Goal: Task Accomplishment & Management: Manage account settings

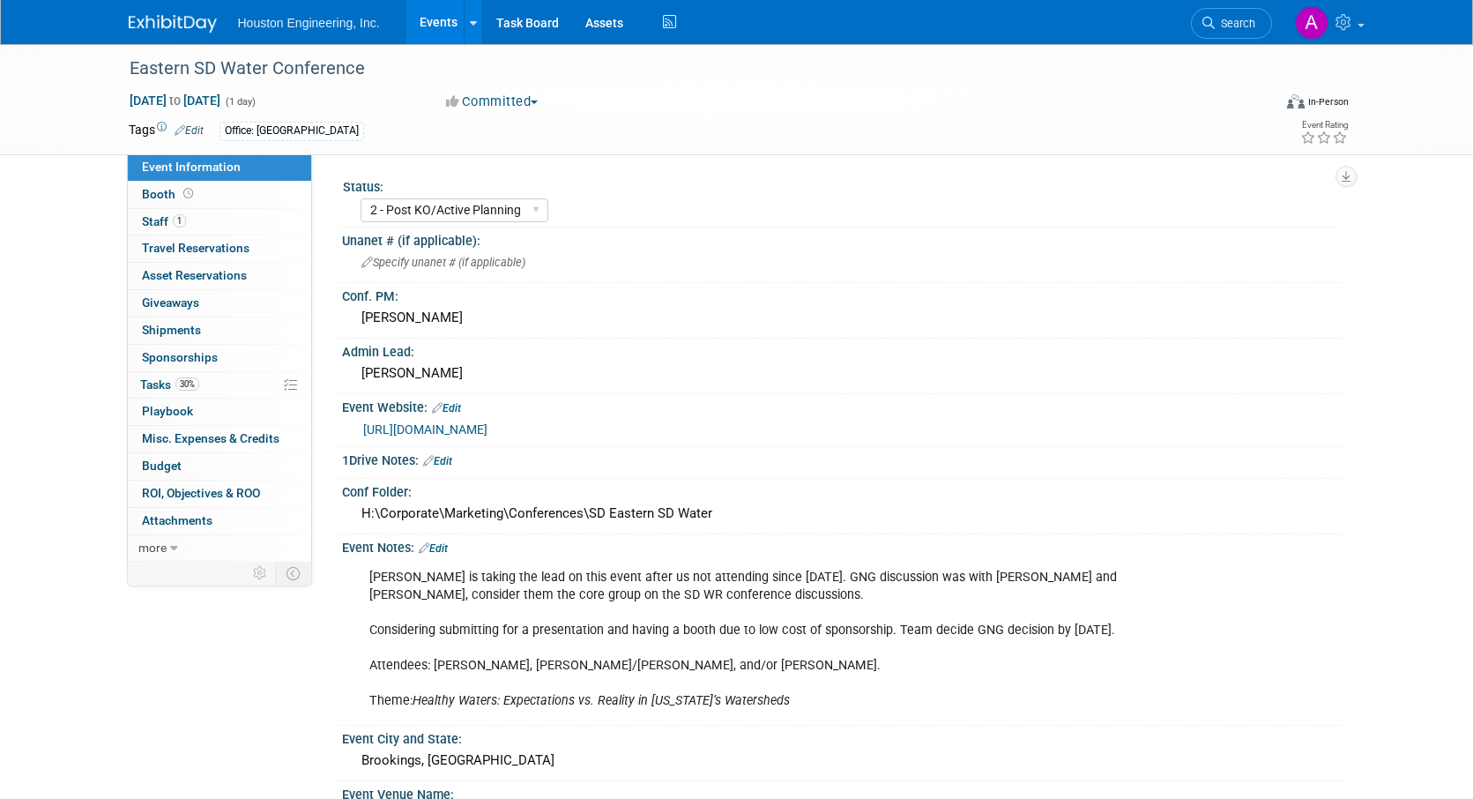
select select "2 - Post KO/Active Planning"
select select "Pending"
select select "Water Resources"
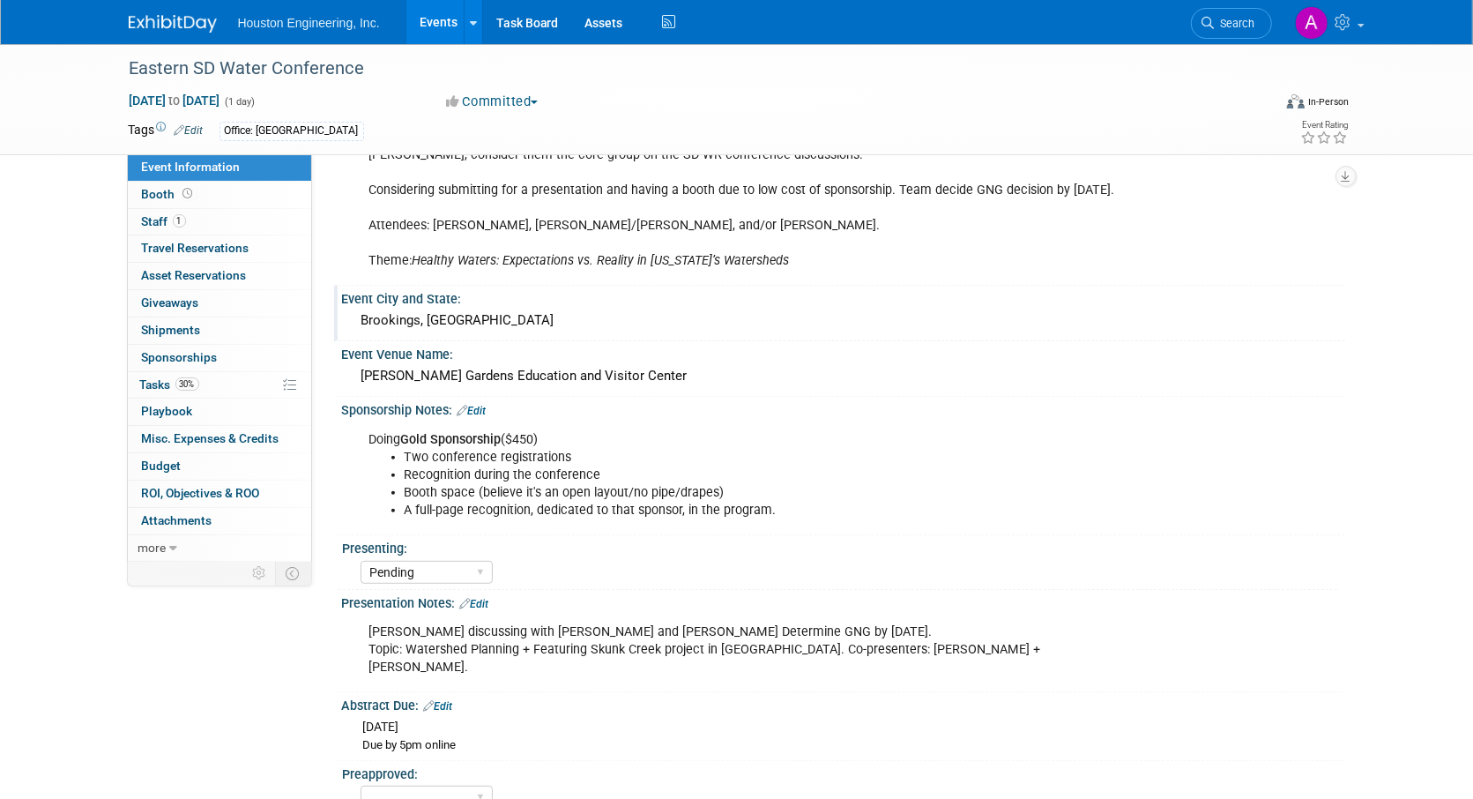
scroll to position [529, 0]
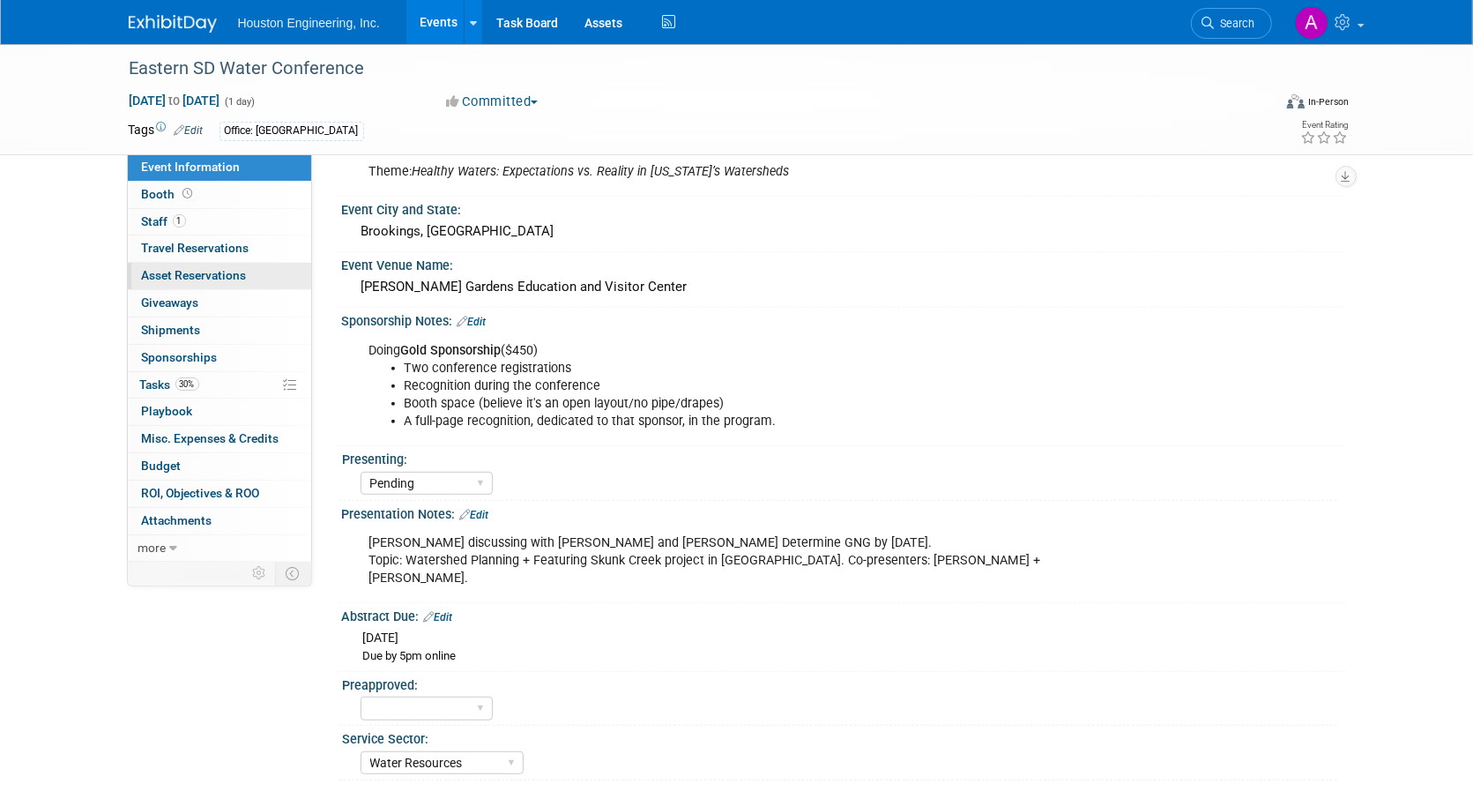
click at [194, 264] on link "0 Asset Reservations 0" at bounding box center [219, 276] width 183 height 26
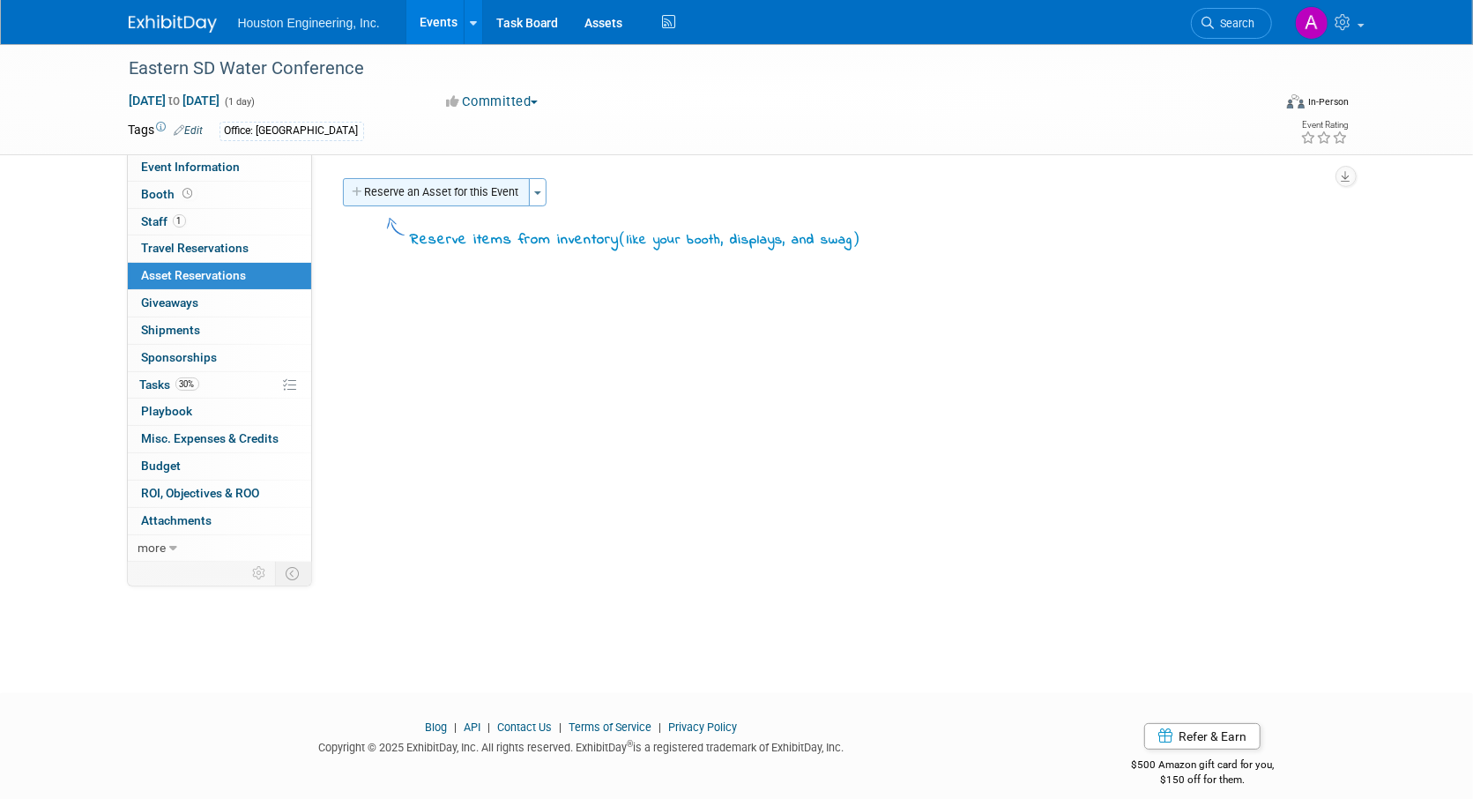
click at [360, 193] on icon "button" at bounding box center [359, 192] width 12 height 11
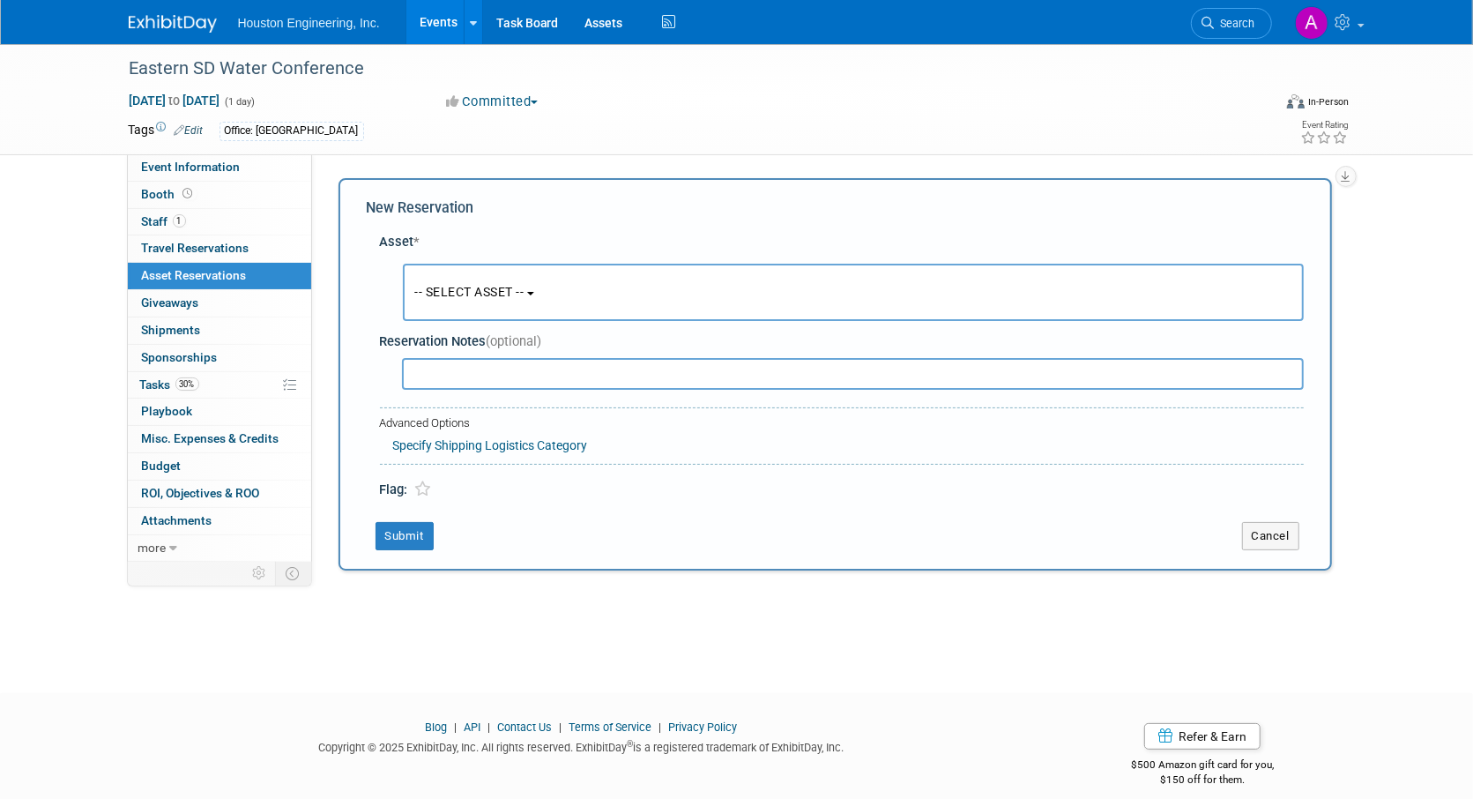
scroll to position [17, 0]
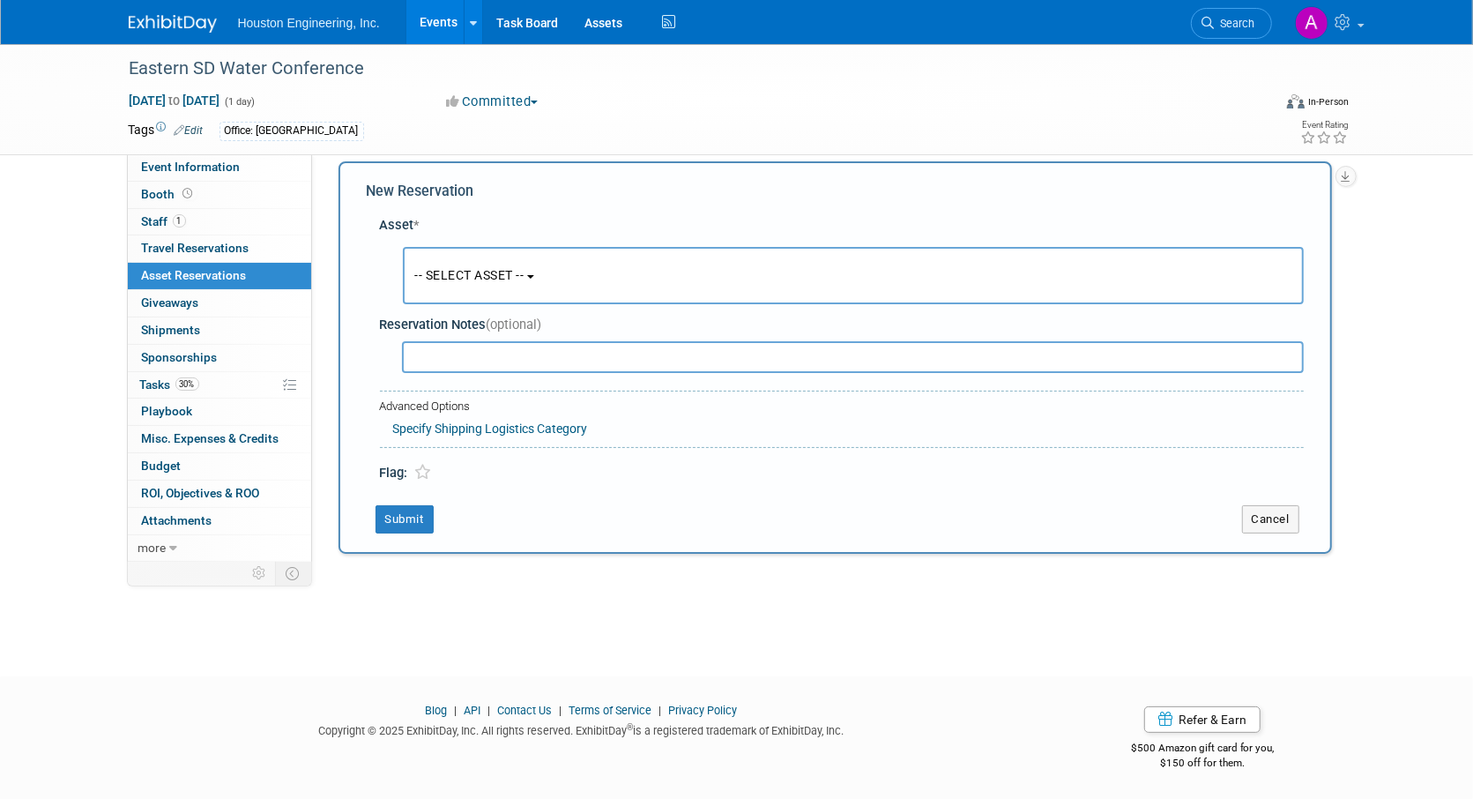
click at [468, 281] on span "-- SELECT ASSET --" at bounding box center [469, 275] width 109 height 14
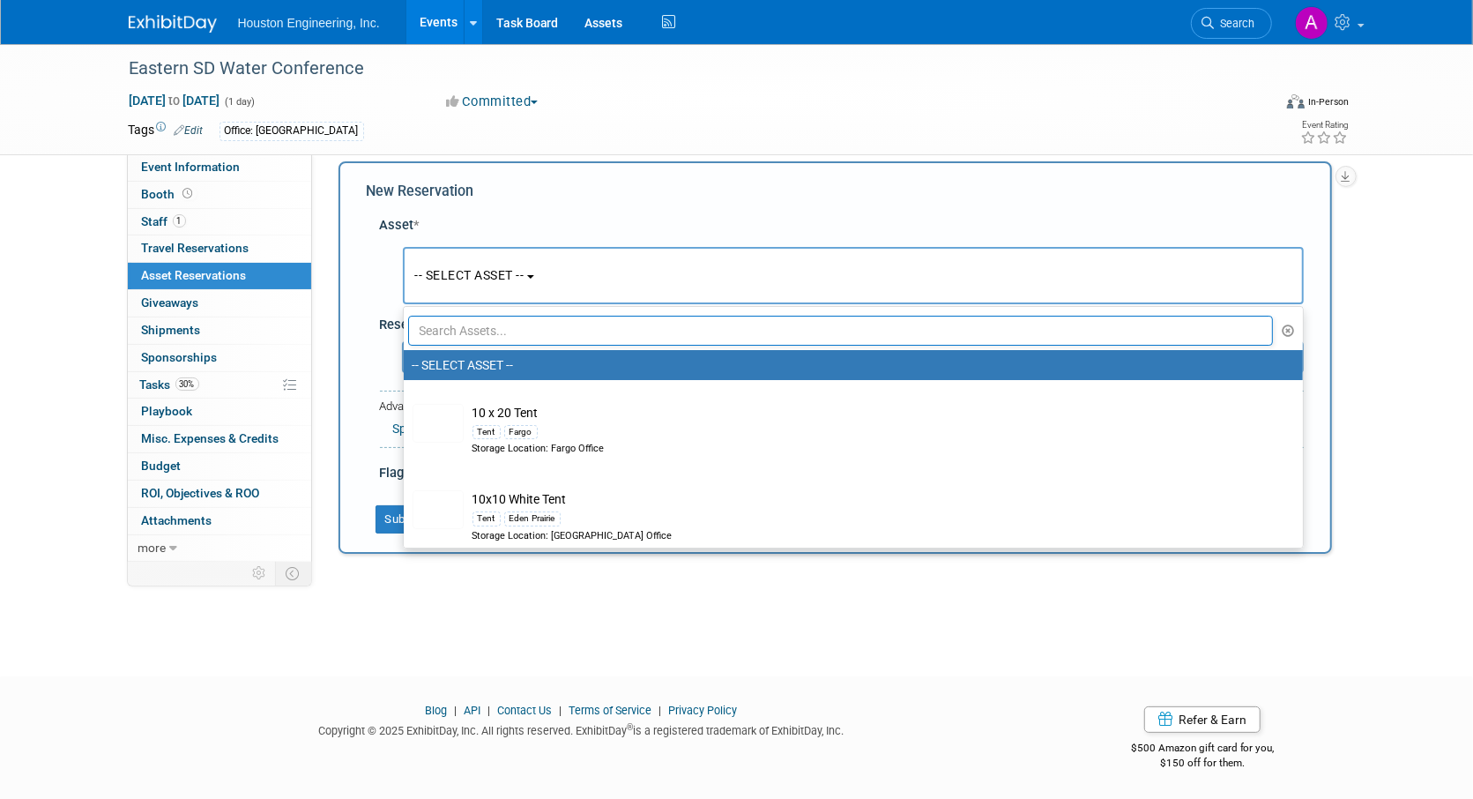
click at [701, 198] on div "New Reservation" at bounding box center [835, 192] width 937 height 20
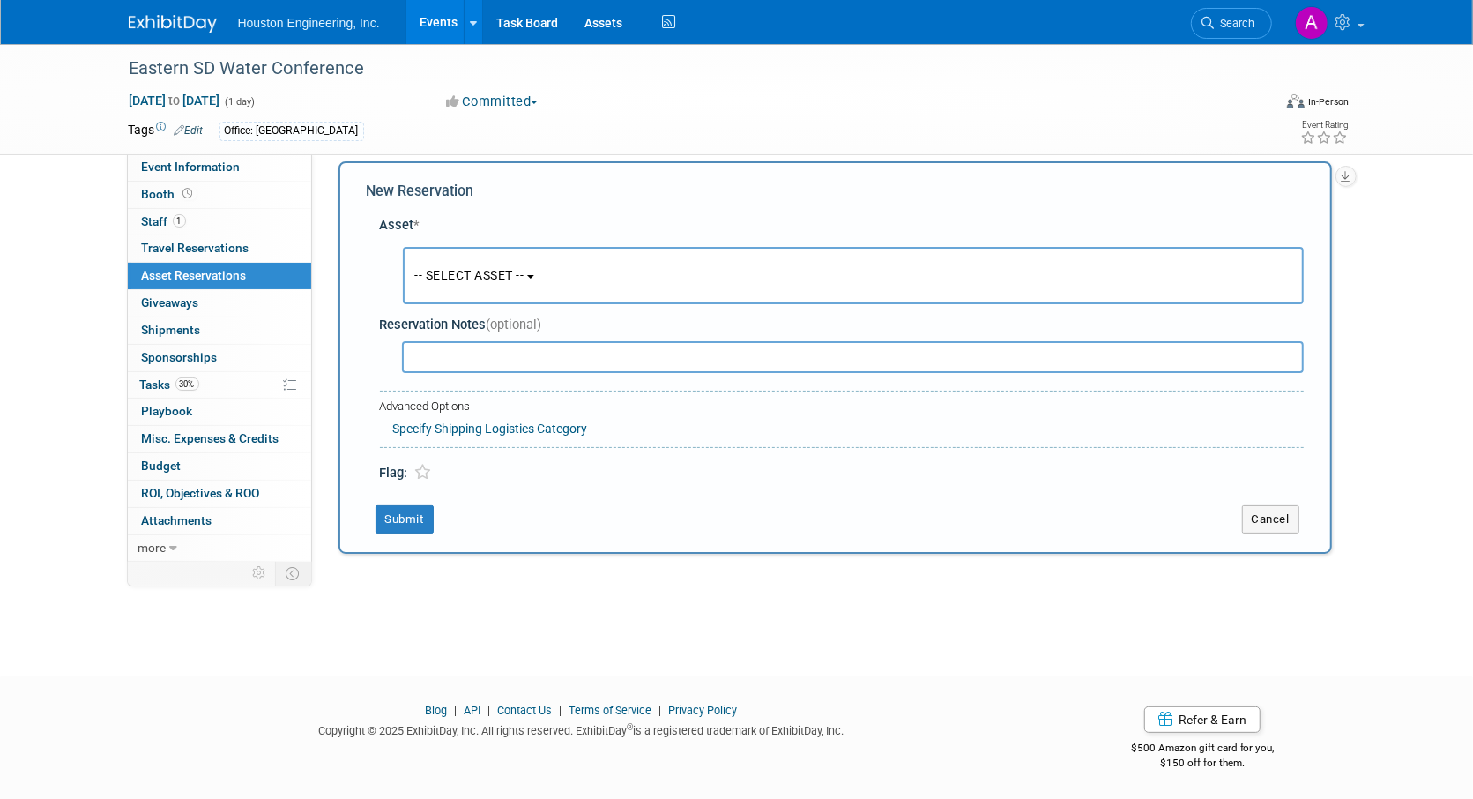
click at [511, 280] on span "-- SELECT ASSET --" at bounding box center [469, 275] width 109 height 14
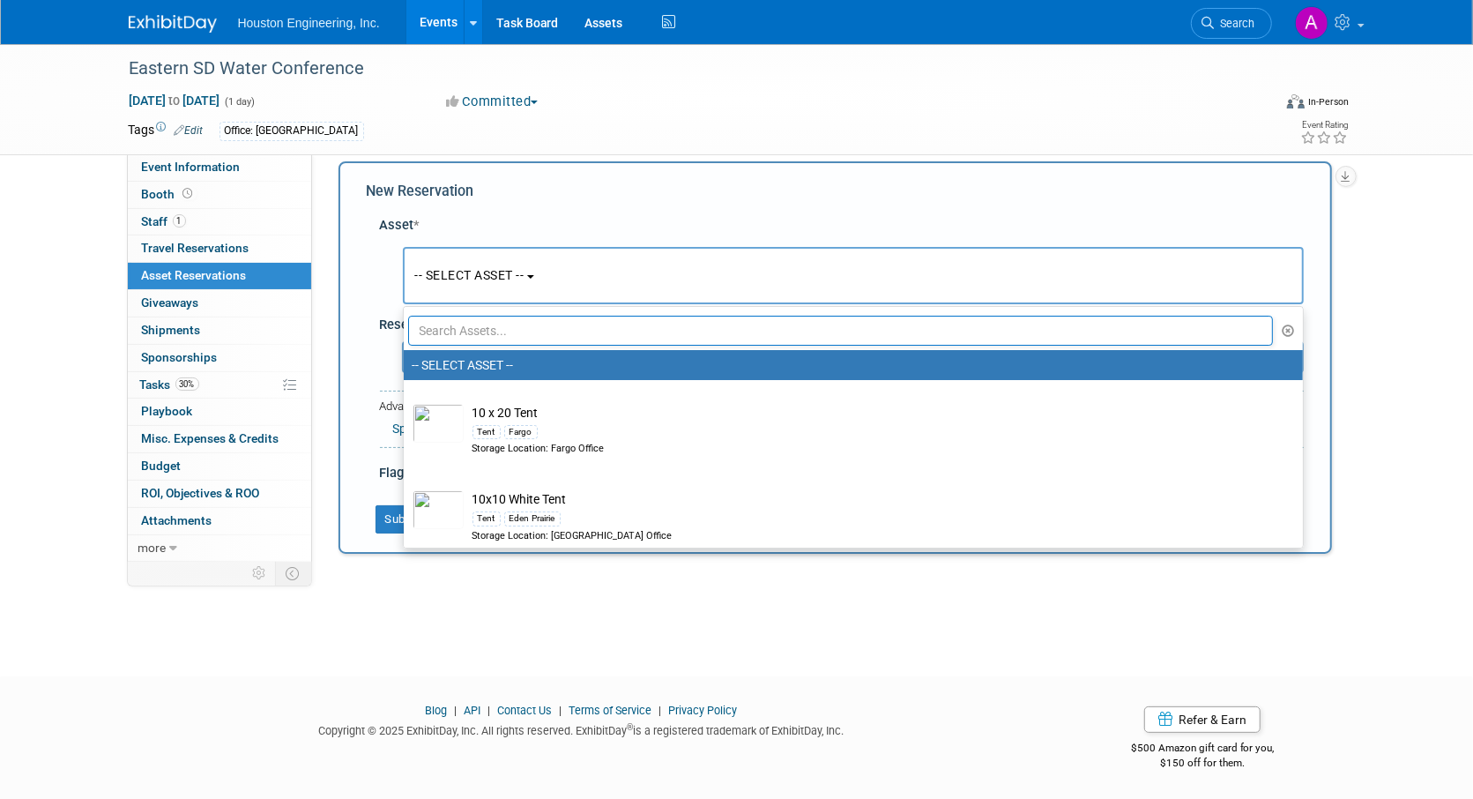
click at [483, 335] on input "text" at bounding box center [841, 331] width 866 height 30
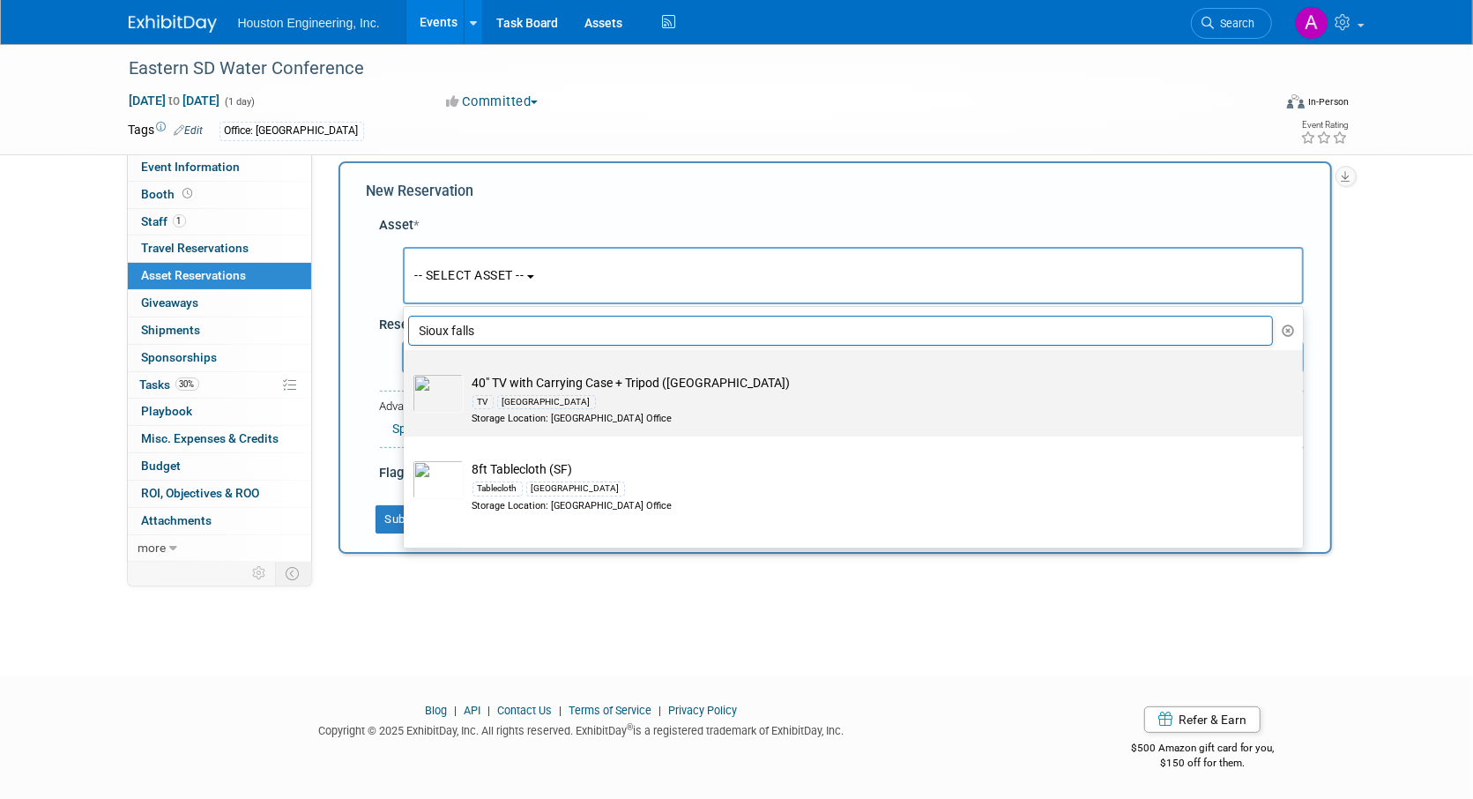
type input "Sioux falls"
click at [527, 385] on td "40" TV with Carrying Case + Tripod (SF) TV [GEOGRAPHIC_DATA] Storage Location: …" at bounding box center [866, 400] width 804 height 52
click at [406, 371] on input "40" TV with Carrying Case + Tripod (SF) TV [GEOGRAPHIC_DATA] Storage Location: …" at bounding box center [400, 365] width 11 height 11
select select "10728715"
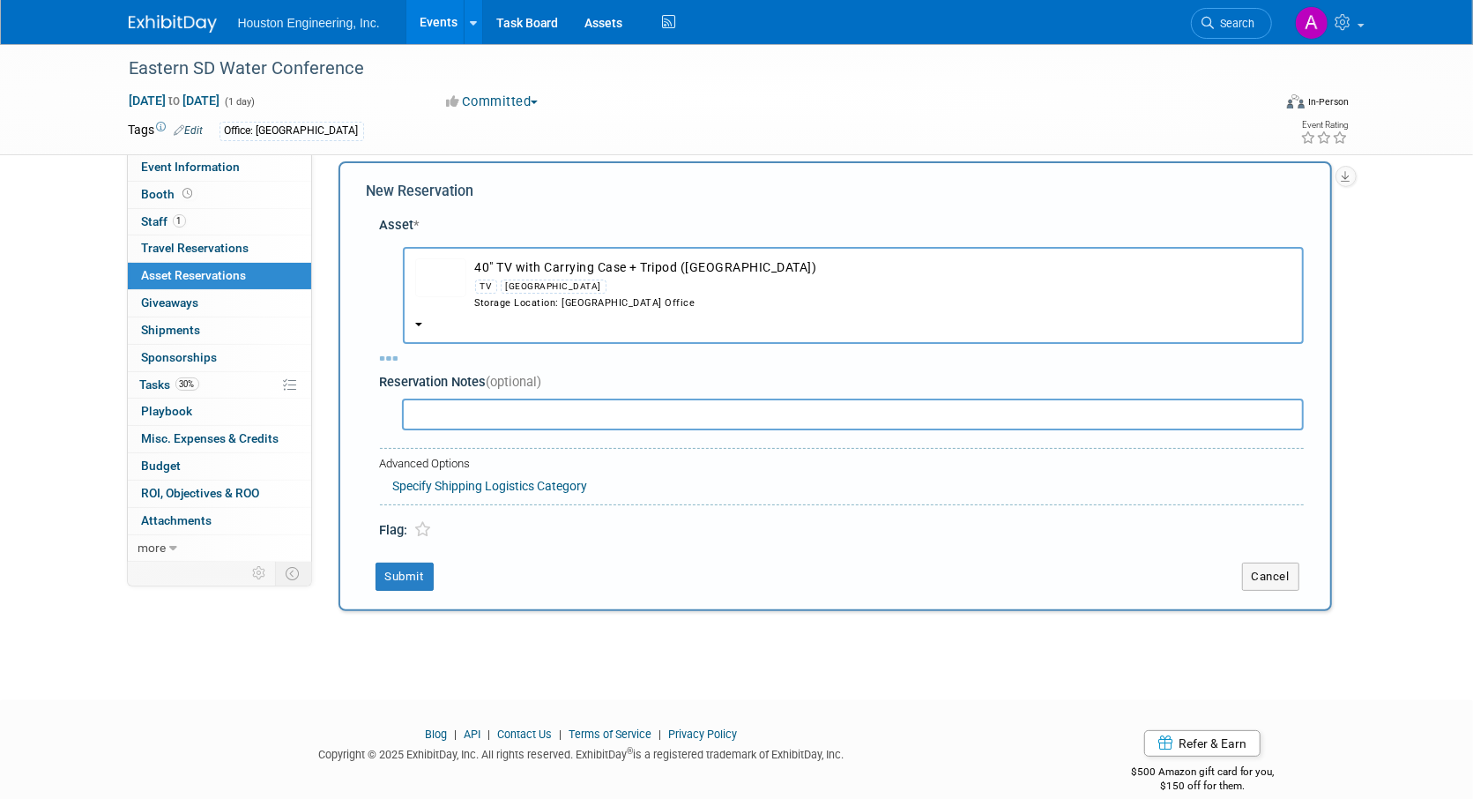
select select "9"
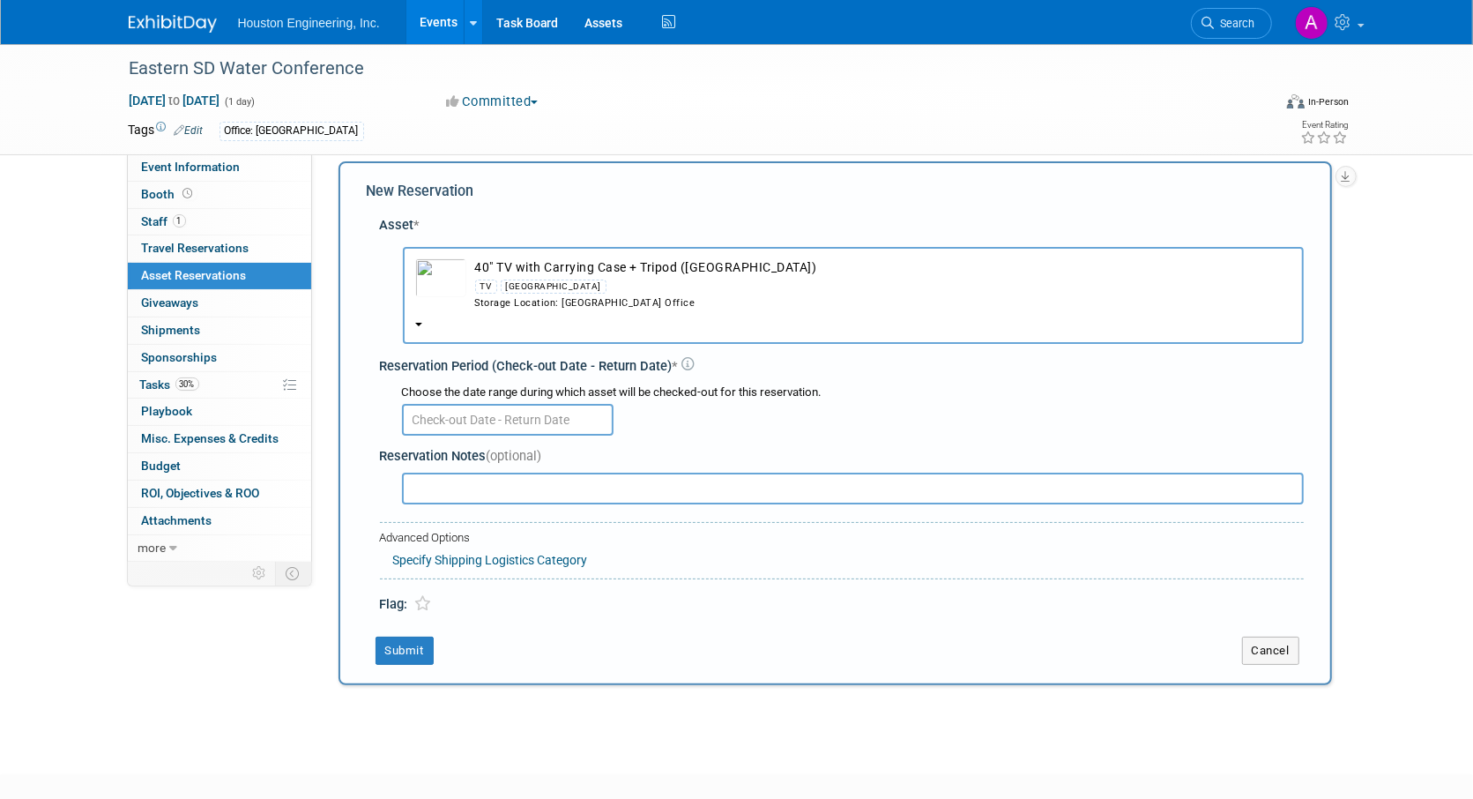
click at [481, 407] on input "text" at bounding box center [508, 420] width 212 height 32
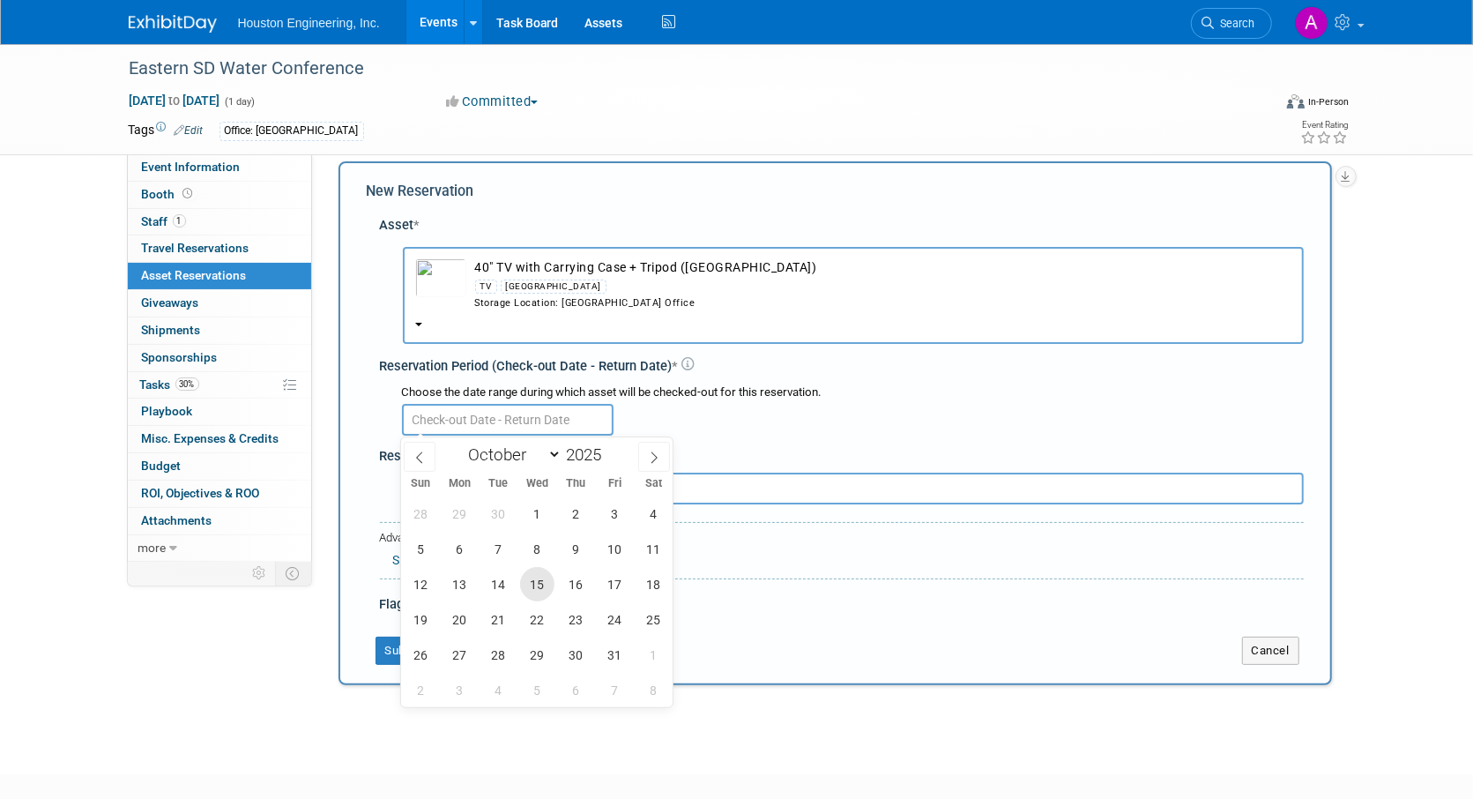
click at [538, 585] on span "15" at bounding box center [537, 584] width 34 height 34
type input "[DATE]"
click at [548, 582] on span "15" at bounding box center [537, 584] width 34 height 34
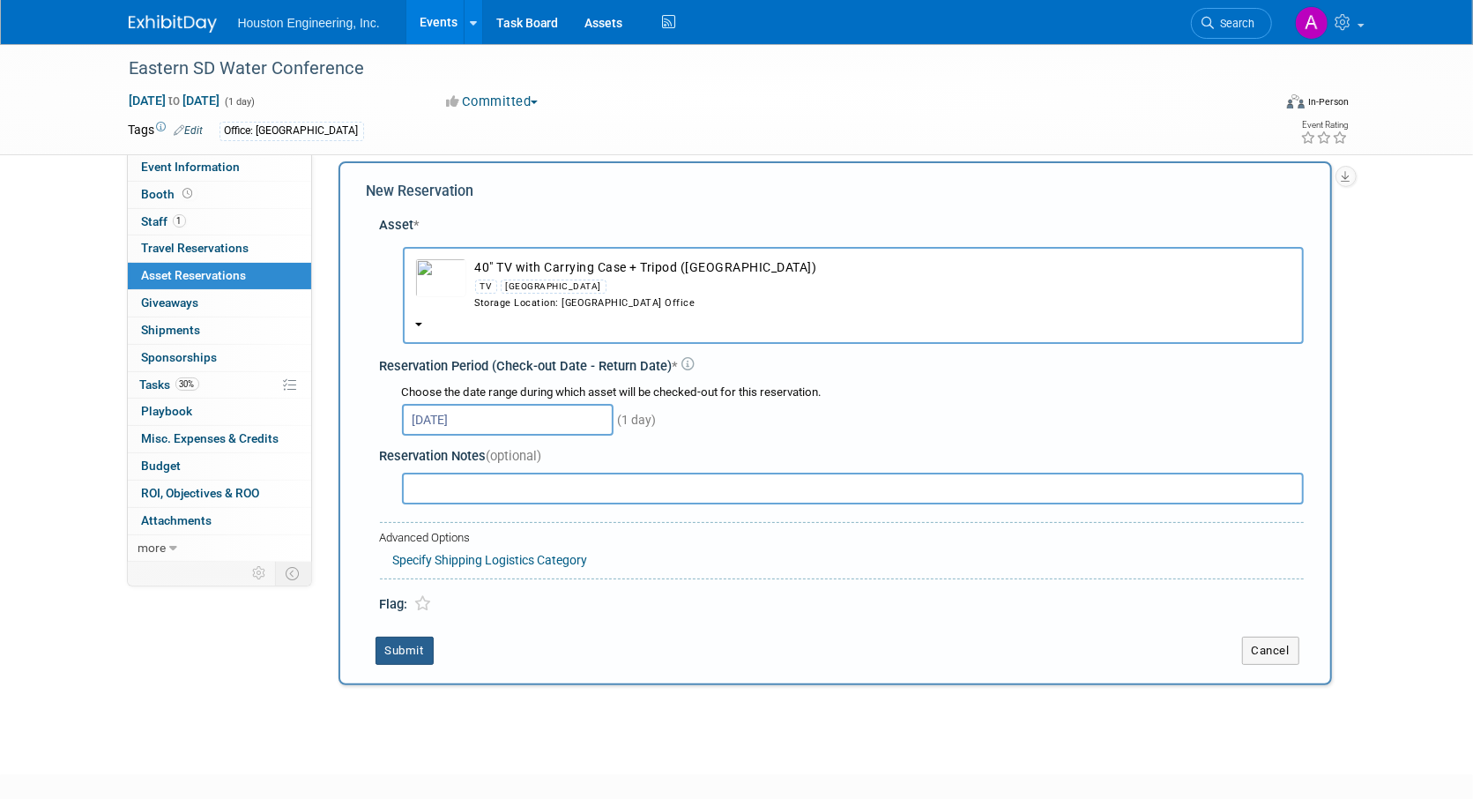
click at [392, 652] on button "Submit" at bounding box center [405, 651] width 58 height 28
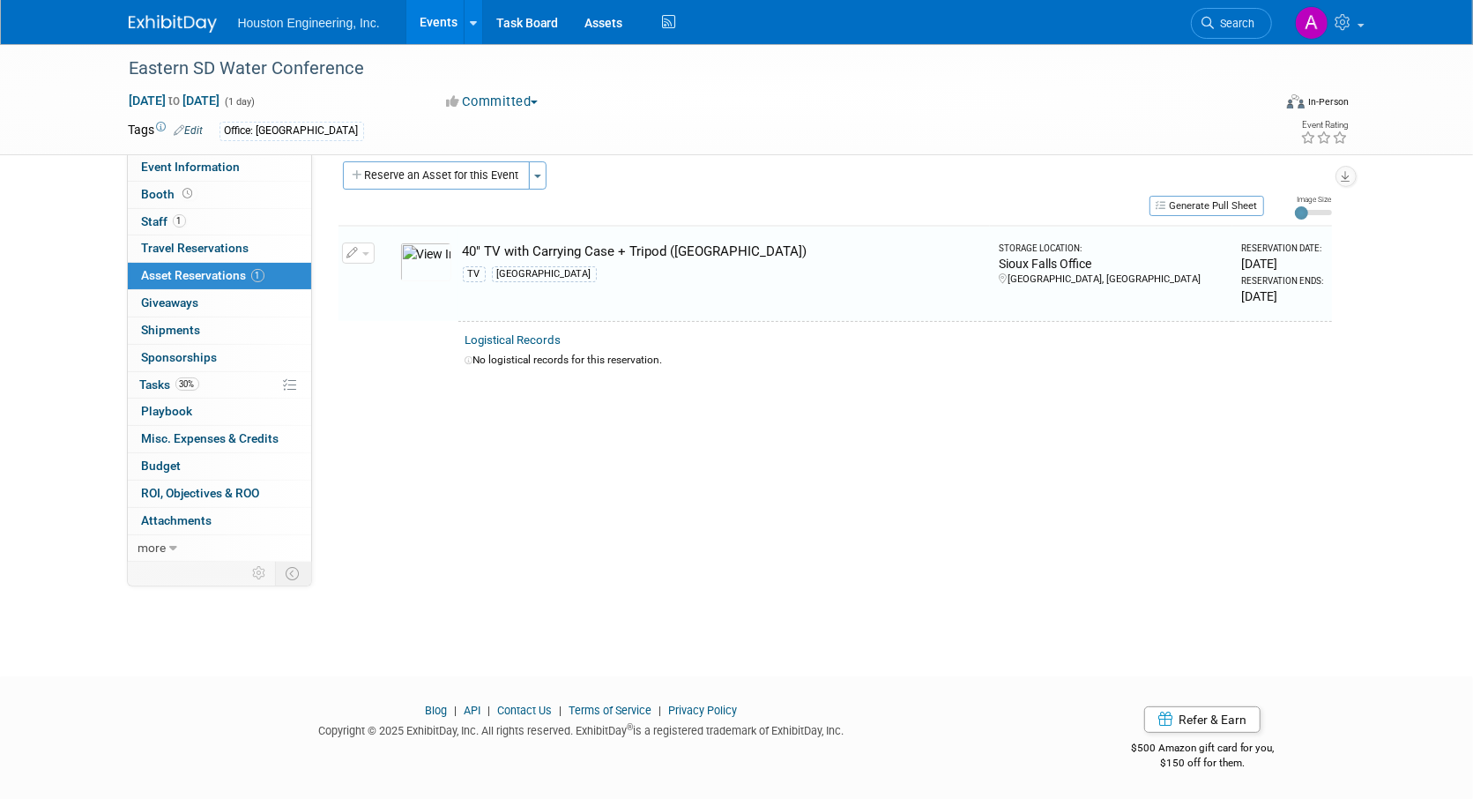
scroll to position [18, 0]
click at [397, 177] on button "Reserve an Asset for this Event" at bounding box center [436, 174] width 187 height 28
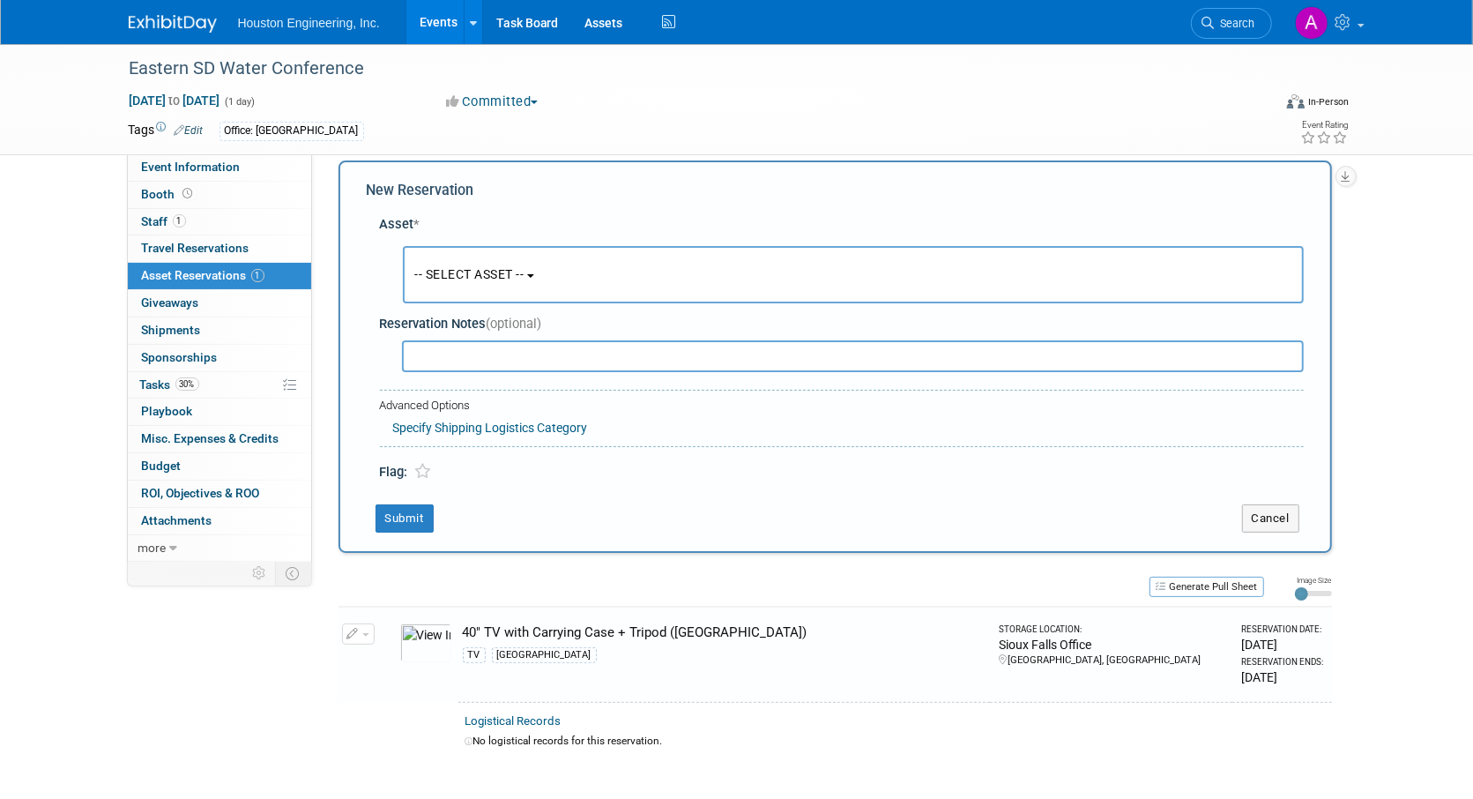
scroll to position [17, 0]
click at [454, 273] on span "-- SELECT ASSET --" at bounding box center [469, 275] width 109 height 14
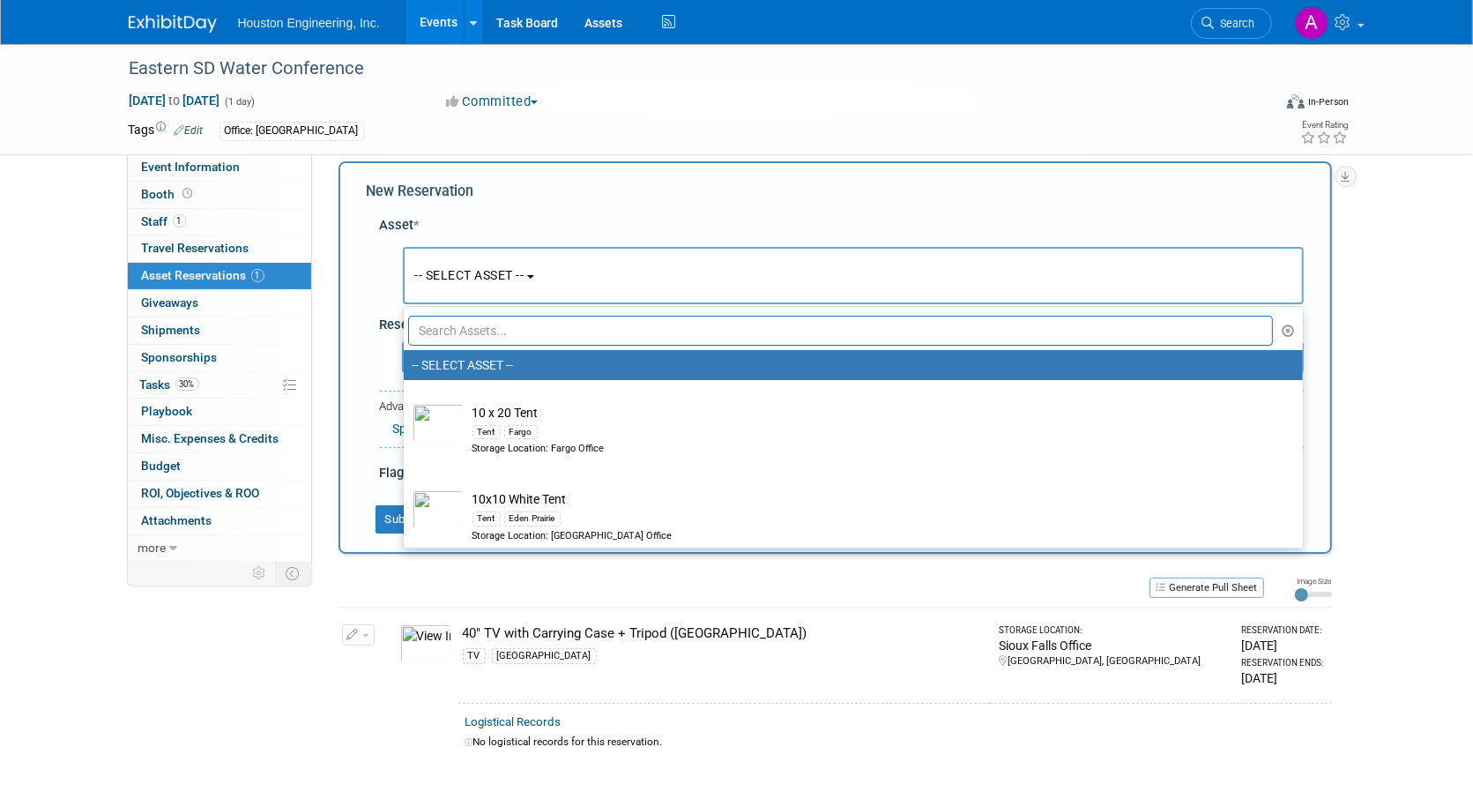
click at [452, 320] on input "text" at bounding box center [841, 331] width 866 height 30
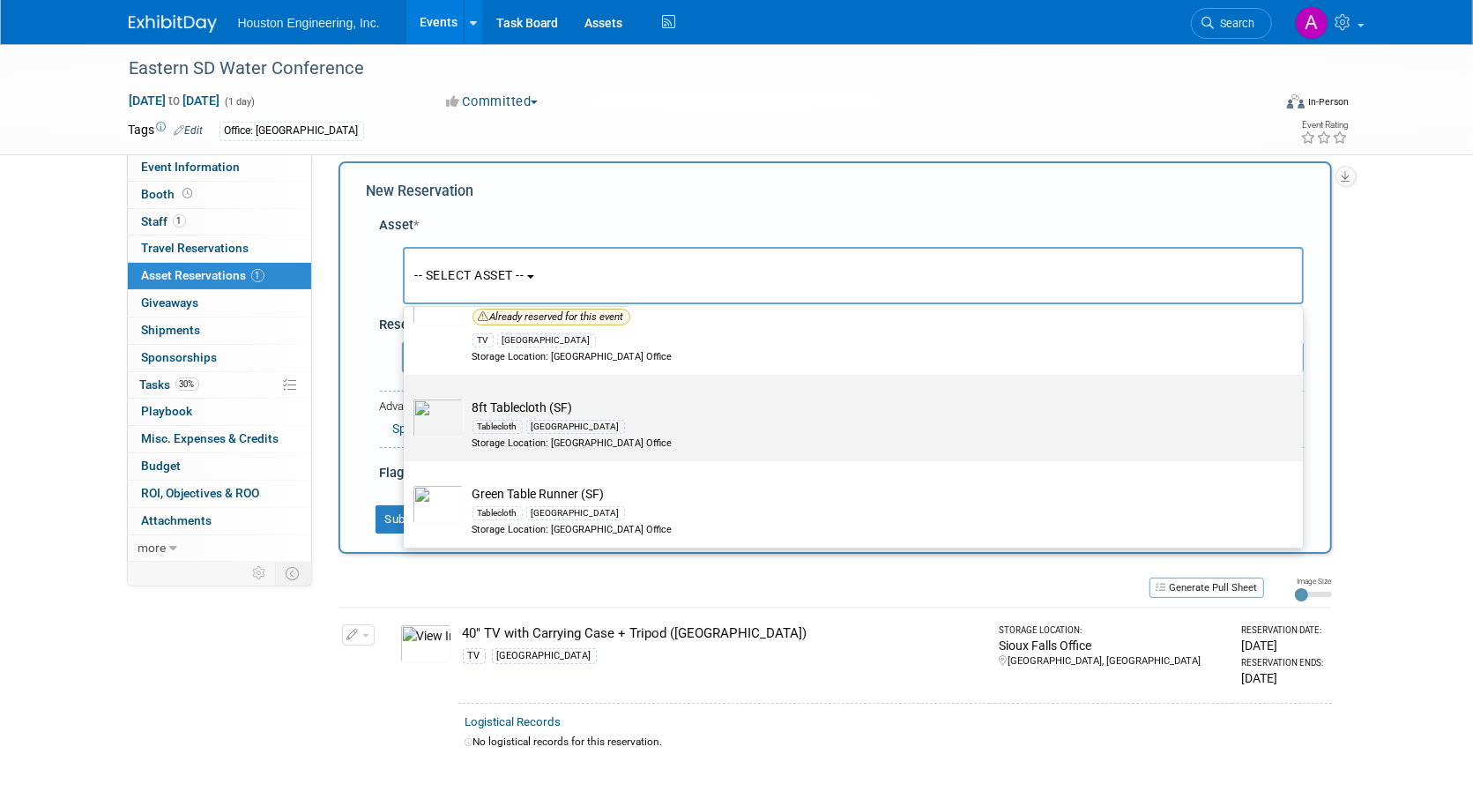
scroll to position [175, 0]
type input "[GEOGRAPHIC_DATA]"
click at [485, 399] on td "Green Table Runner (SF) Tablecloth [GEOGRAPHIC_DATA] Storage Location: [GEOGRAP…" at bounding box center [866, 423] width 804 height 52
click at [406, 394] on input "Green Table Runner (SF) Tablecloth [GEOGRAPHIC_DATA] Storage Location: [GEOGRAP…" at bounding box center [400, 388] width 11 height 11
select select "10729163"
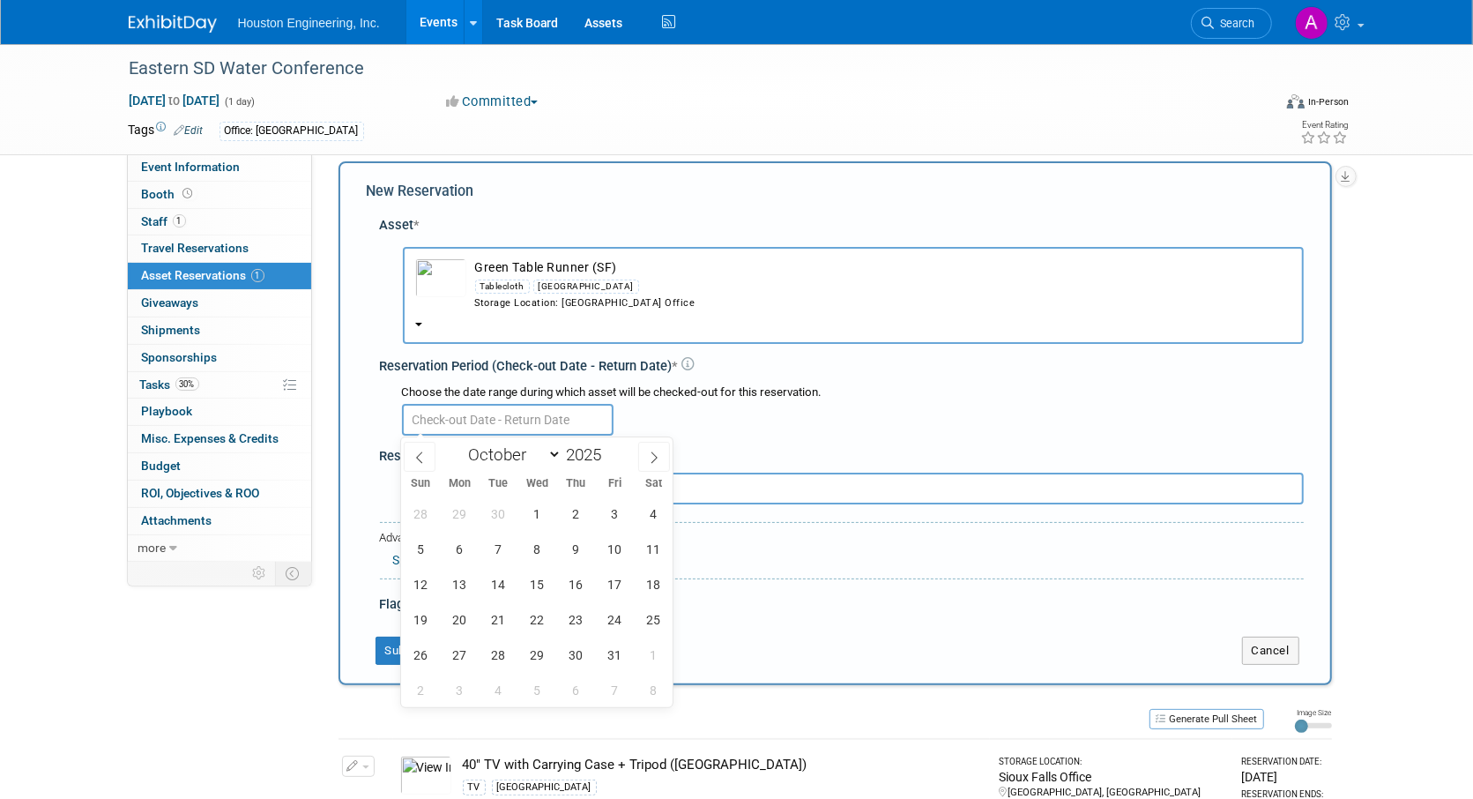
click at [453, 422] on input "text" at bounding box center [508, 420] width 212 height 32
click at [525, 575] on span "15" at bounding box center [537, 584] width 34 height 34
type input "[DATE]"
click at [525, 575] on span "15" at bounding box center [537, 584] width 34 height 34
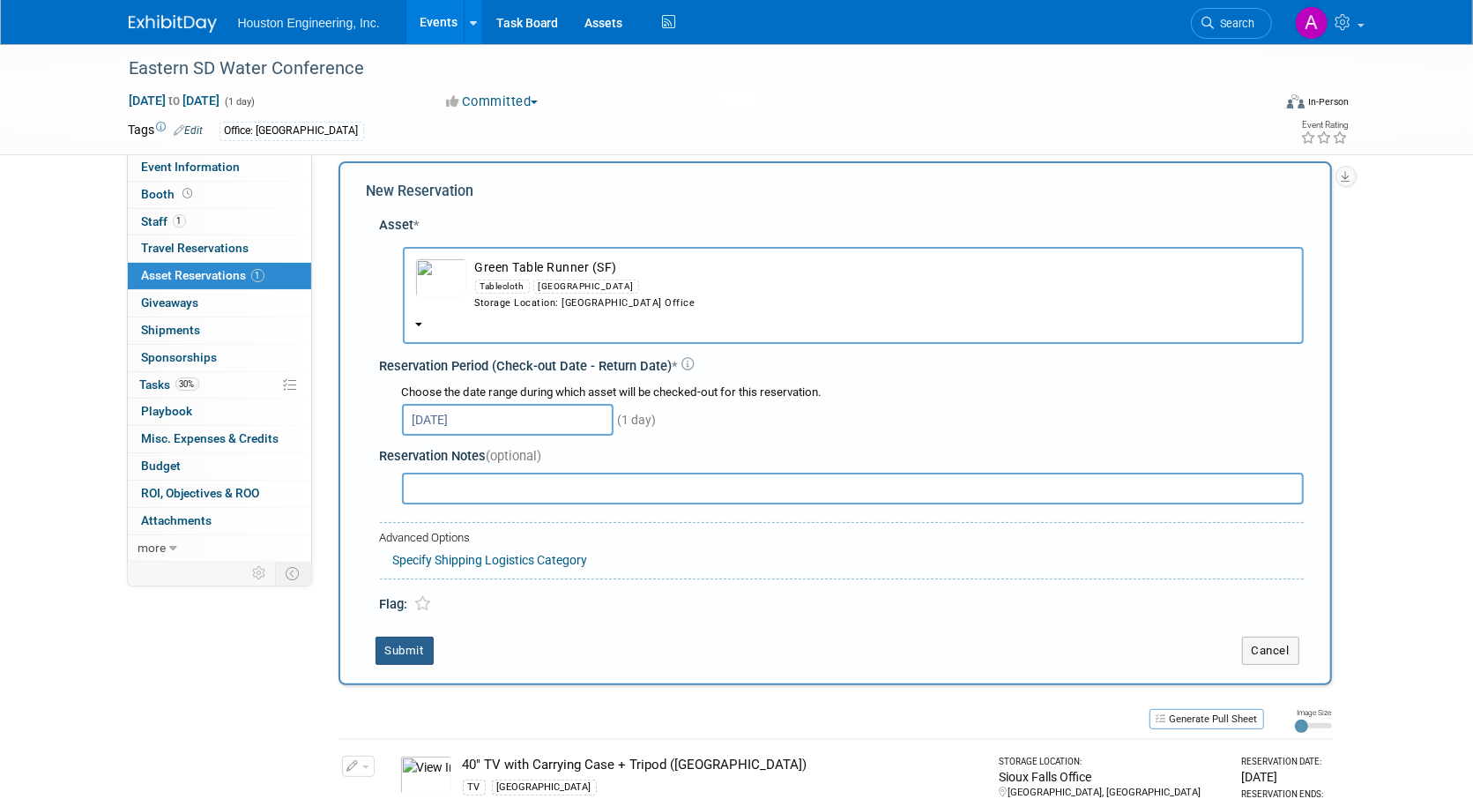
click at [404, 643] on button "Submit" at bounding box center [405, 651] width 58 height 28
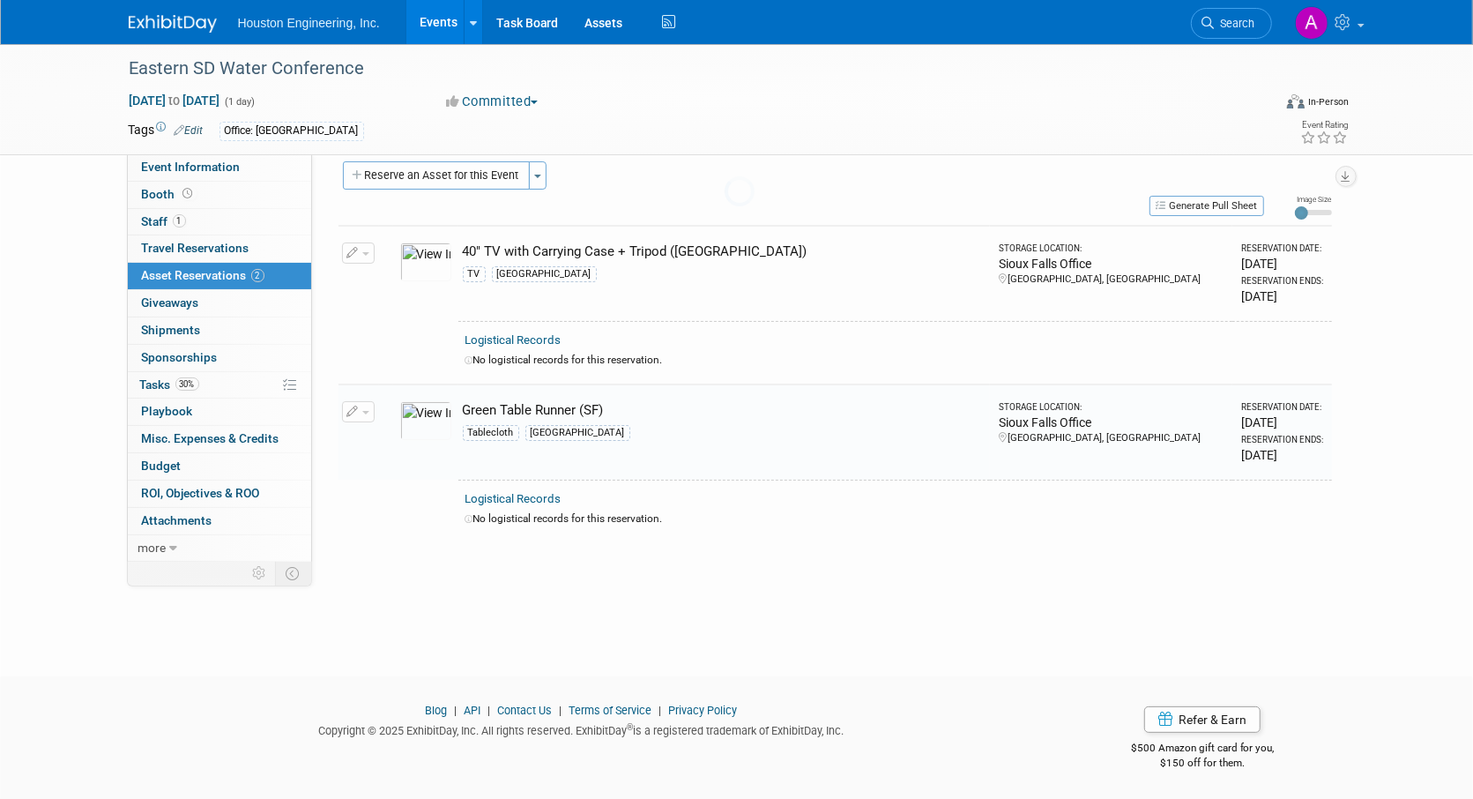
scroll to position [18, 0]
click at [500, 169] on button "Reserve an Asset for this Event" at bounding box center [436, 174] width 187 height 28
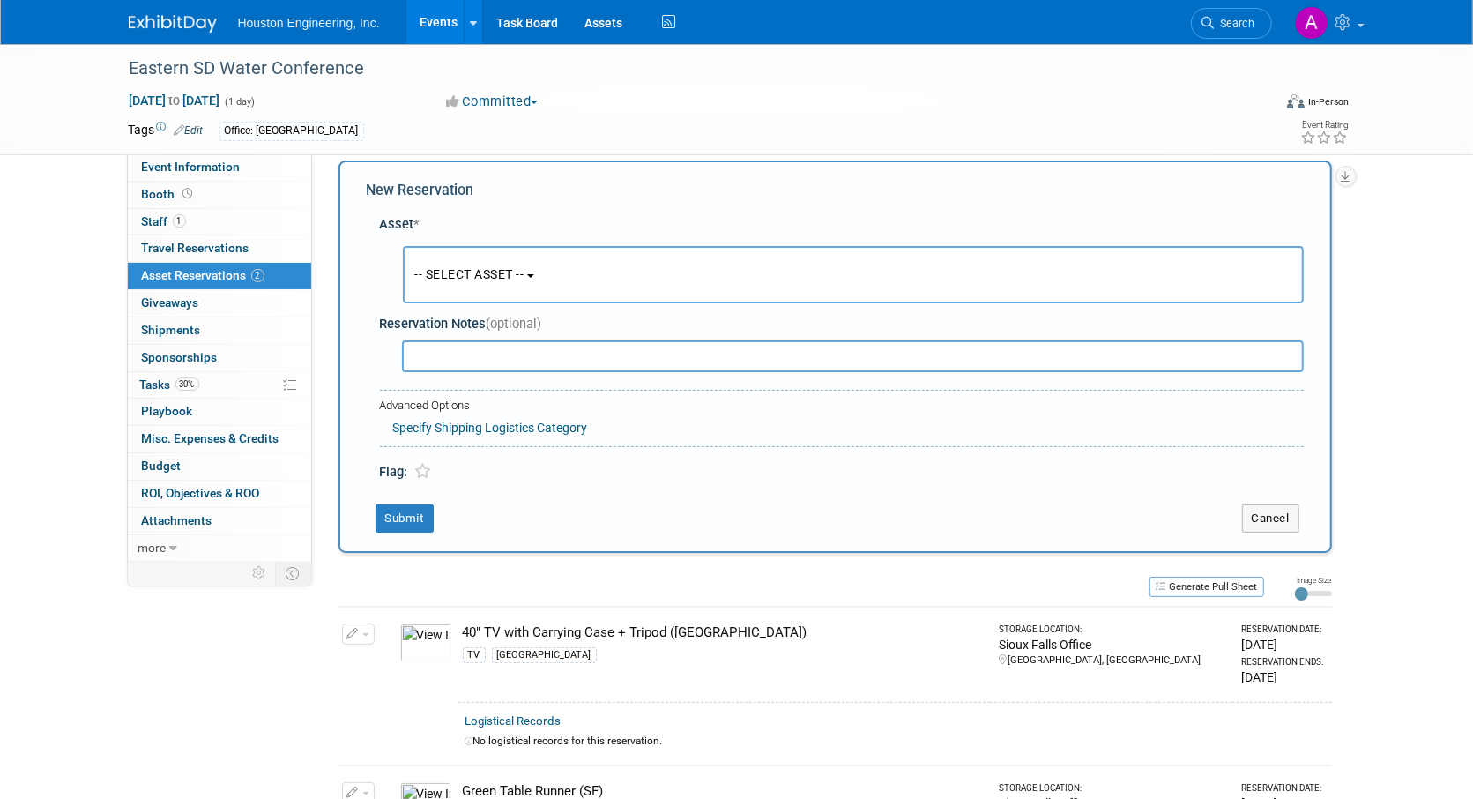
scroll to position [17, 0]
click at [478, 277] on span "-- SELECT ASSET --" at bounding box center [469, 275] width 109 height 14
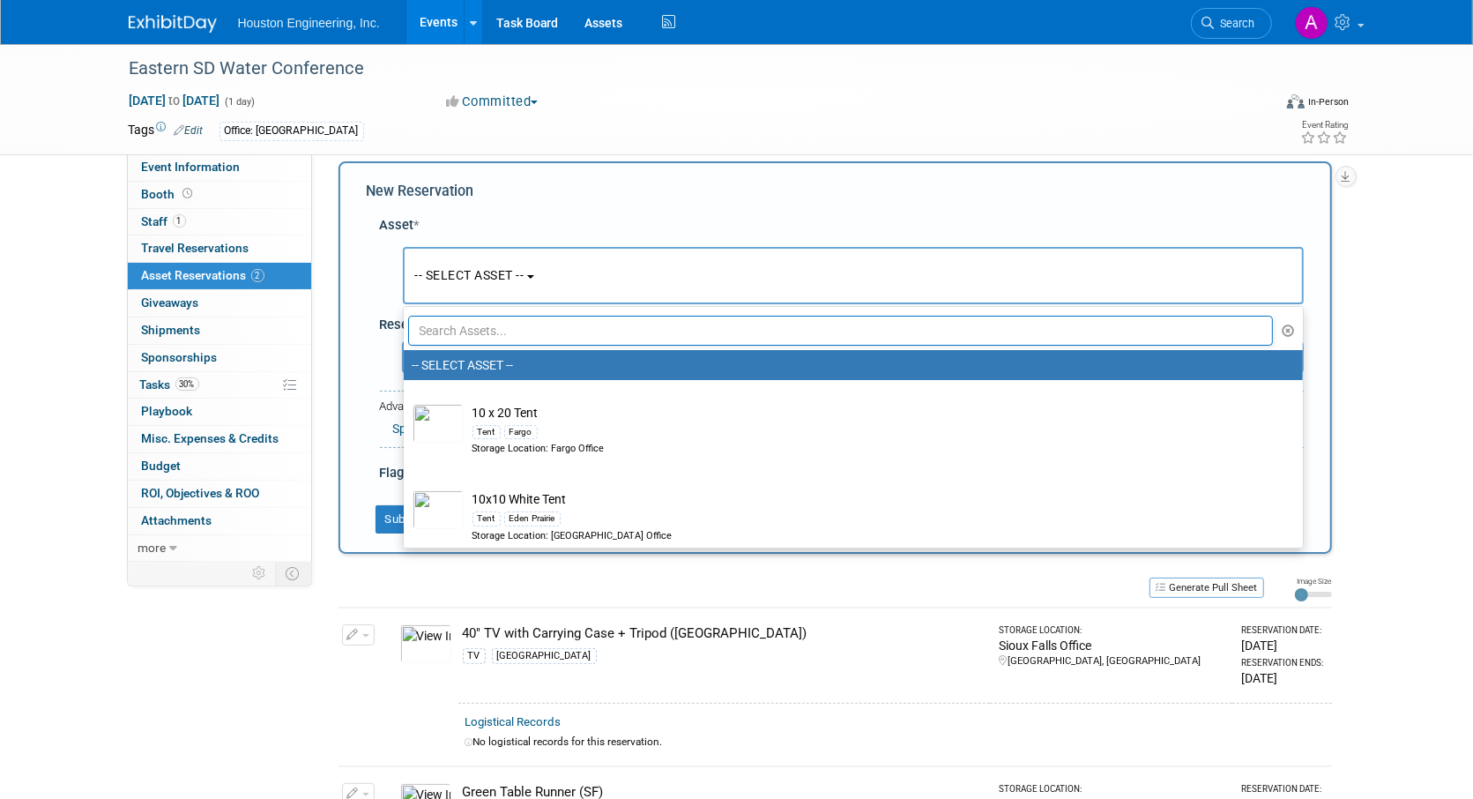
click at [469, 332] on input "text" at bounding box center [841, 331] width 866 height 30
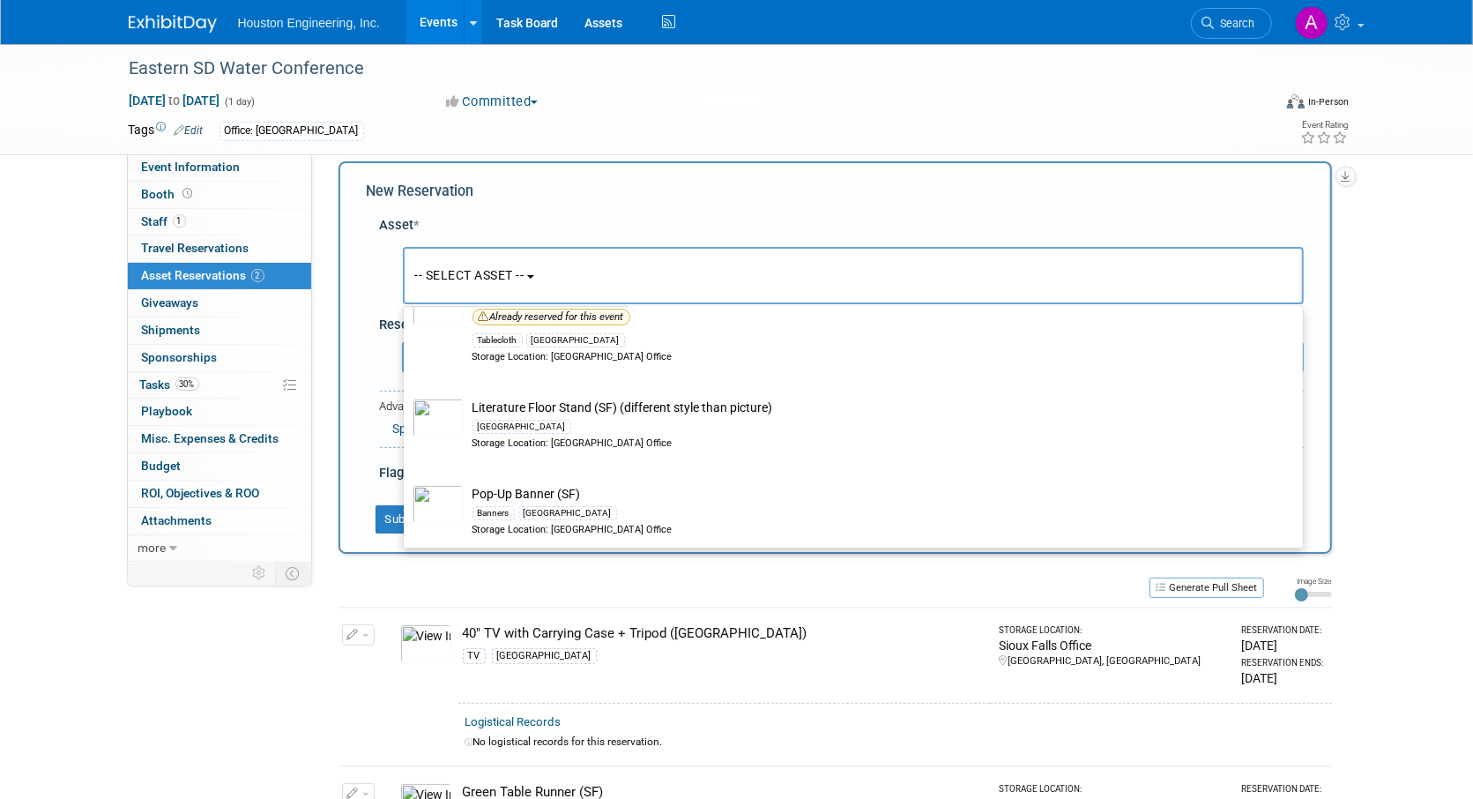
scroll to position [289, 0]
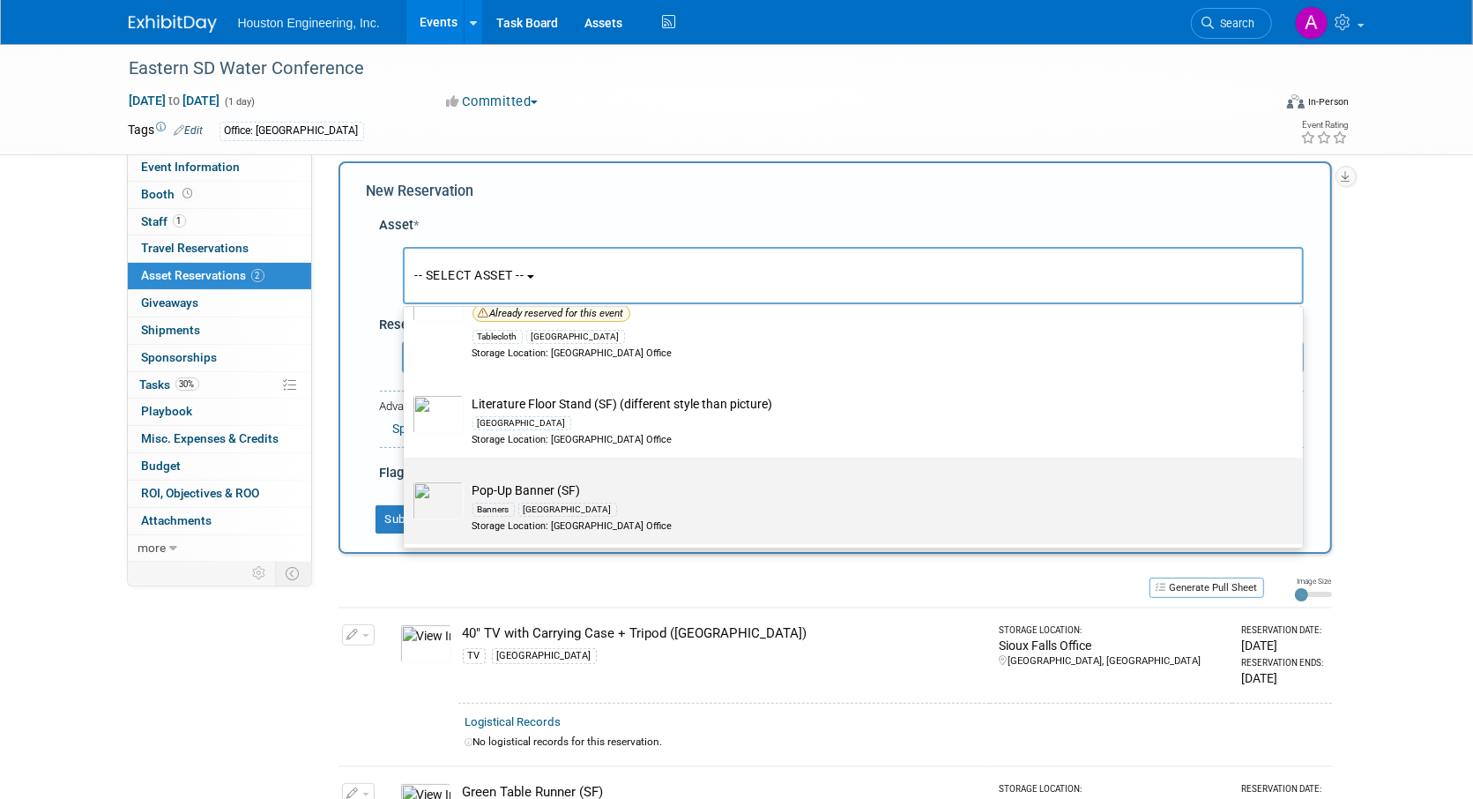
type input "Sioux"
click at [508, 486] on td "Pop-Up Banner (SF) Banners [GEOGRAPHIC_DATA] Storage Location: [GEOGRAPHIC_DATA…" at bounding box center [866, 507] width 804 height 52
click at [406, 479] on input "Pop-Up Banner (SF) Banners [GEOGRAPHIC_DATA] Storage Location: [GEOGRAPHIC_DATA…" at bounding box center [400, 472] width 11 height 11
select select "10729152"
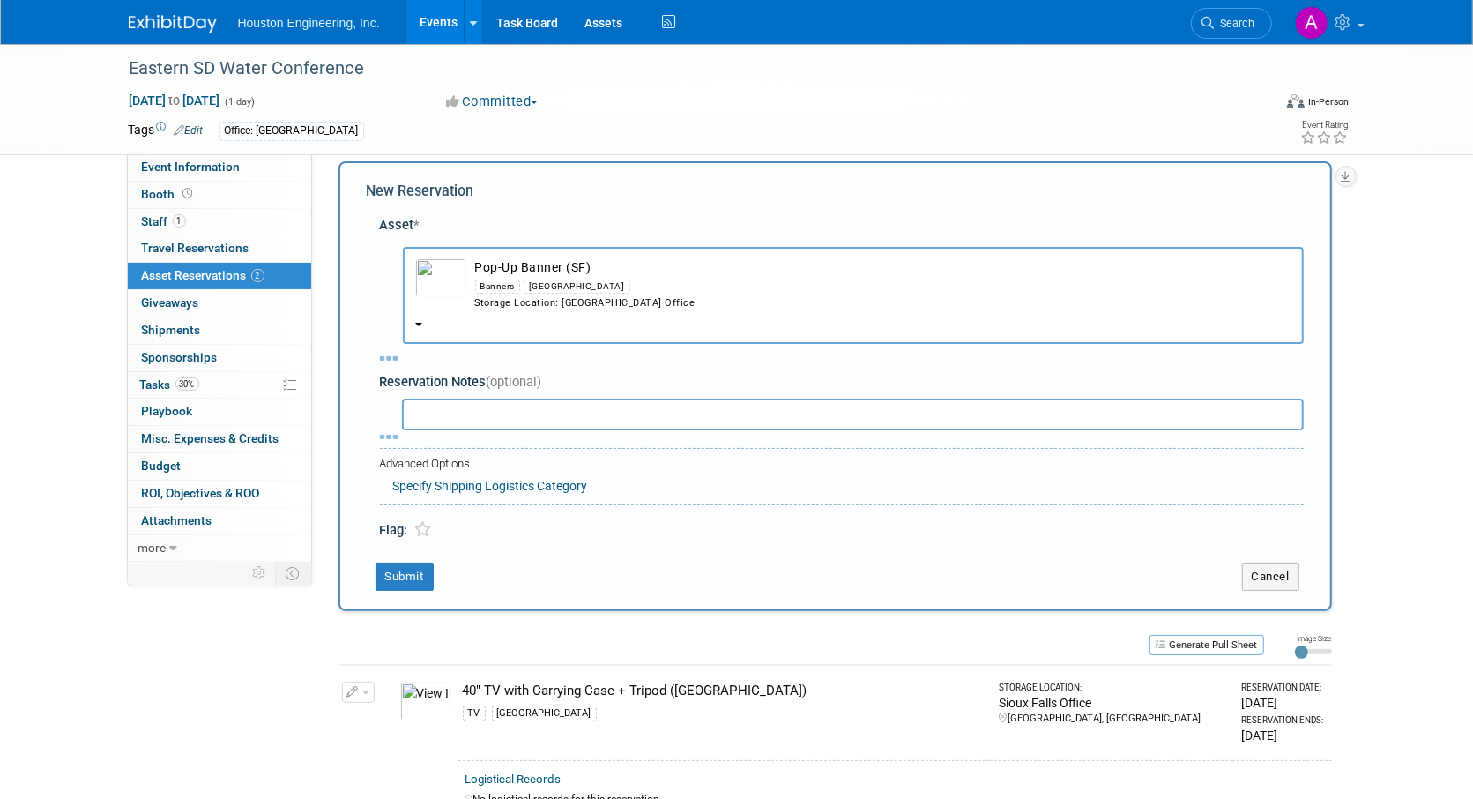
select select "9"
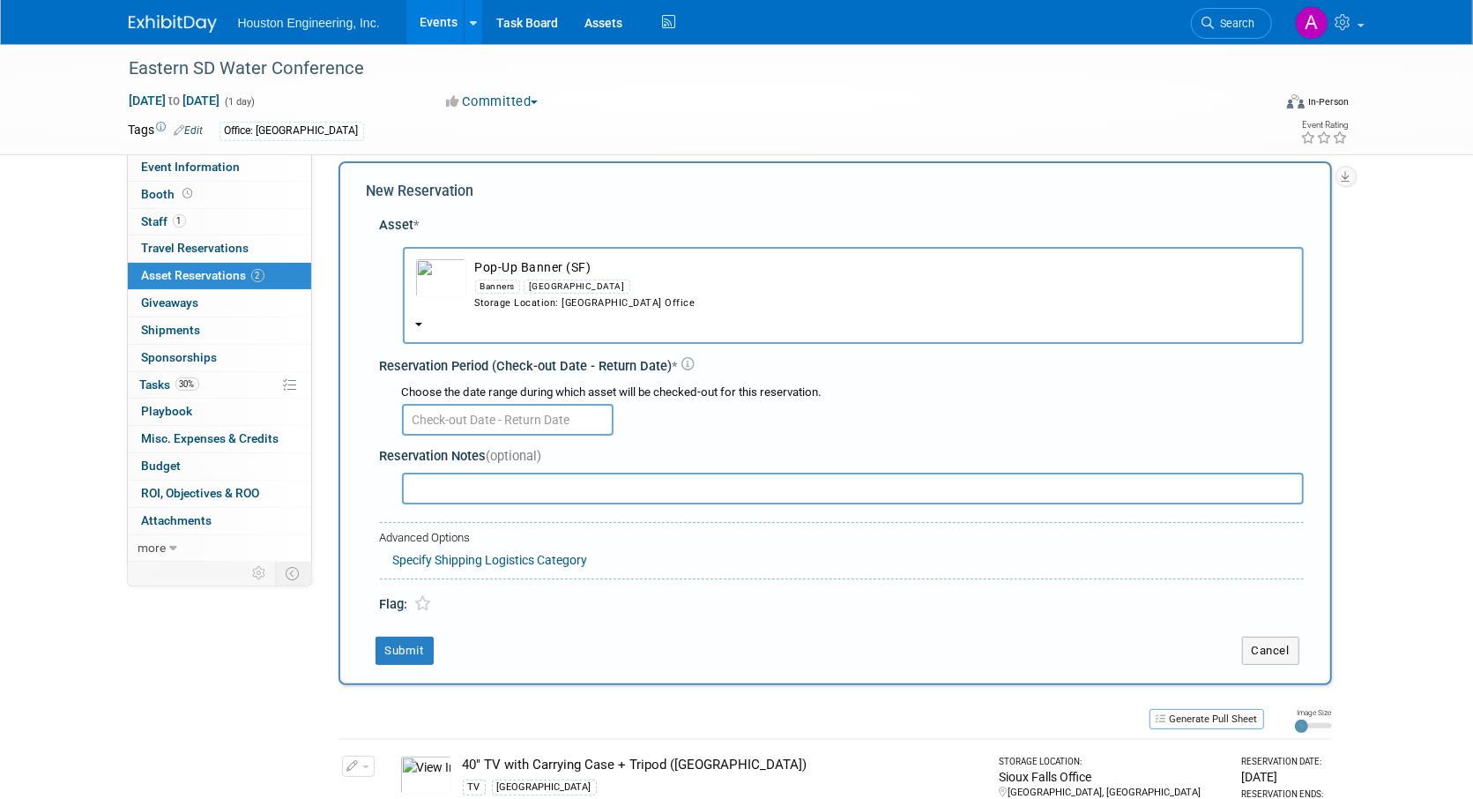
click at [475, 422] on input "text" at bounding box center [508, 420] width 212 height 32
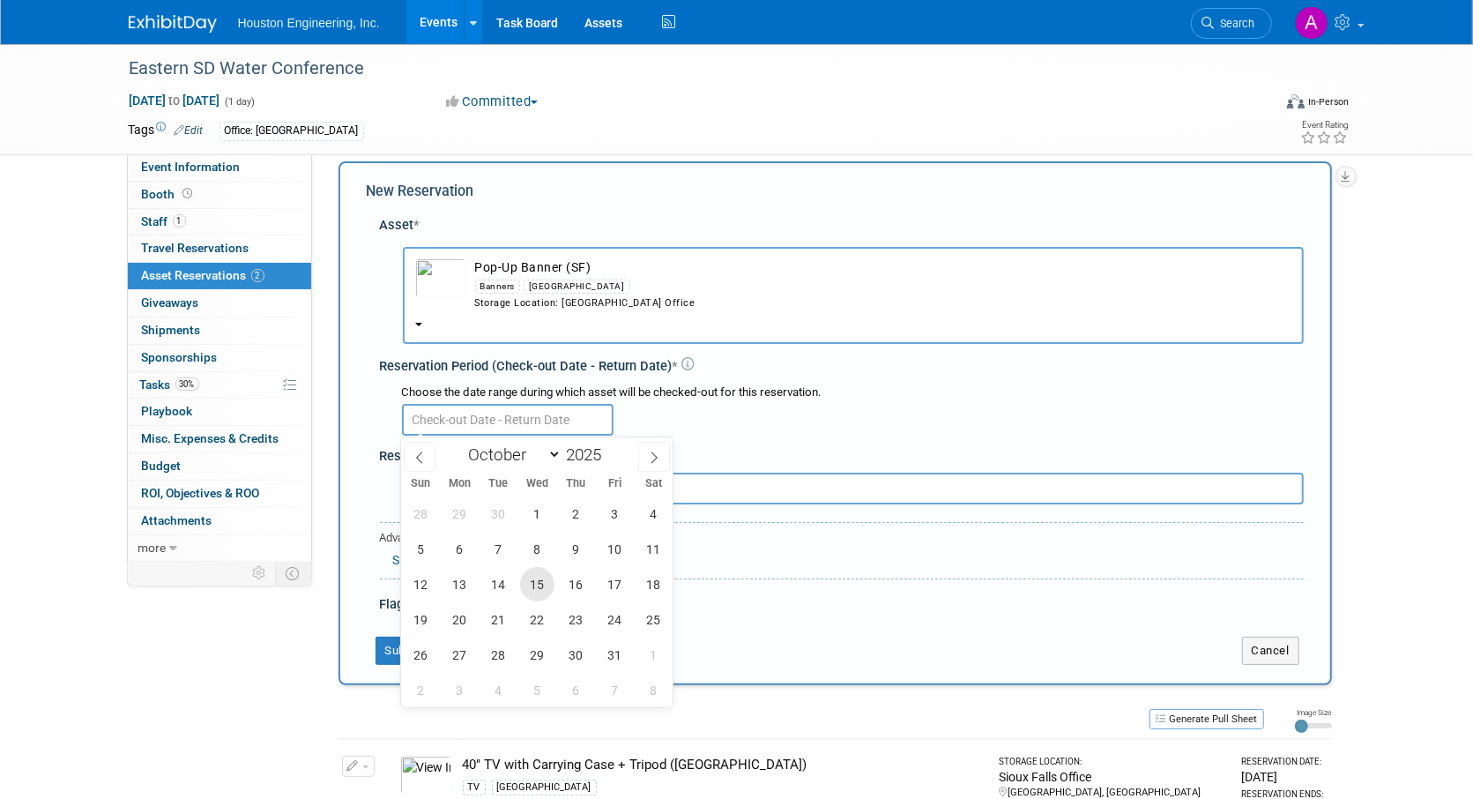
click at [551, 584] on span "15" at bounding box center [537, 584] width 34 height 34
type input "[DATE]"
click at [551, 584] on span "15" at bounding box center [537, 584] width 34 height 34
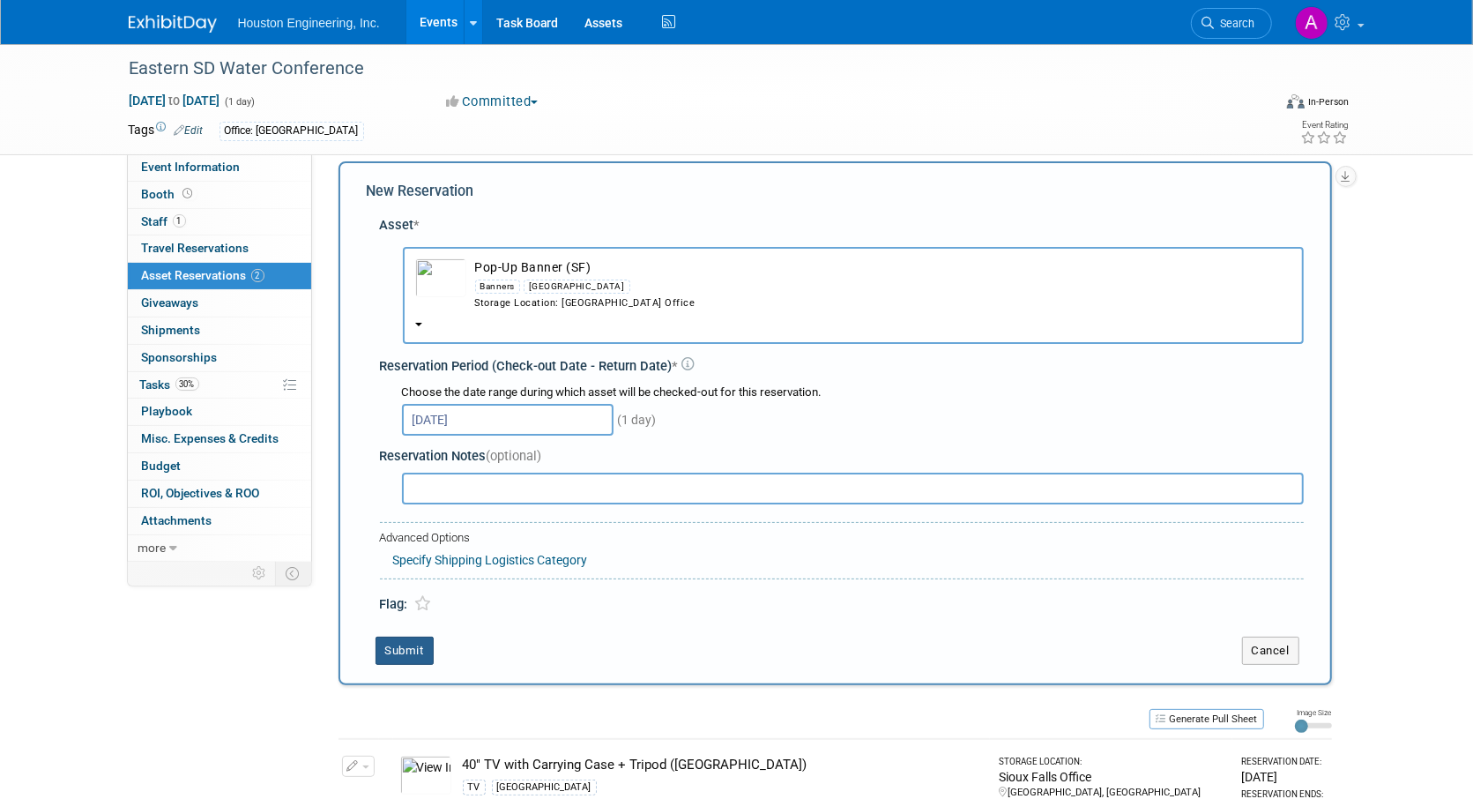
click at [405, 640] on button "Submit" at bounding box center [405, 651] width 58 height 28
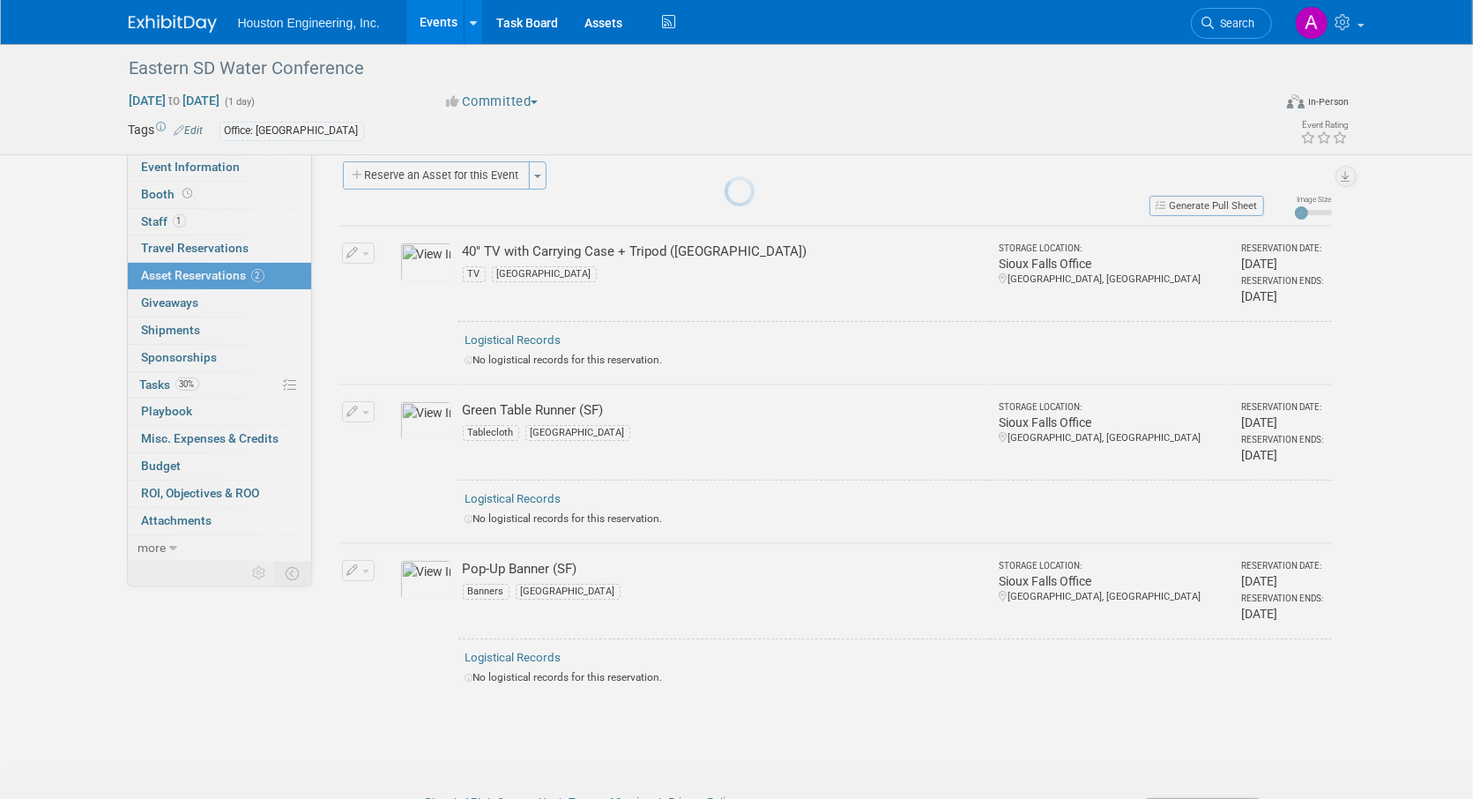
scroll to position [105, 0]
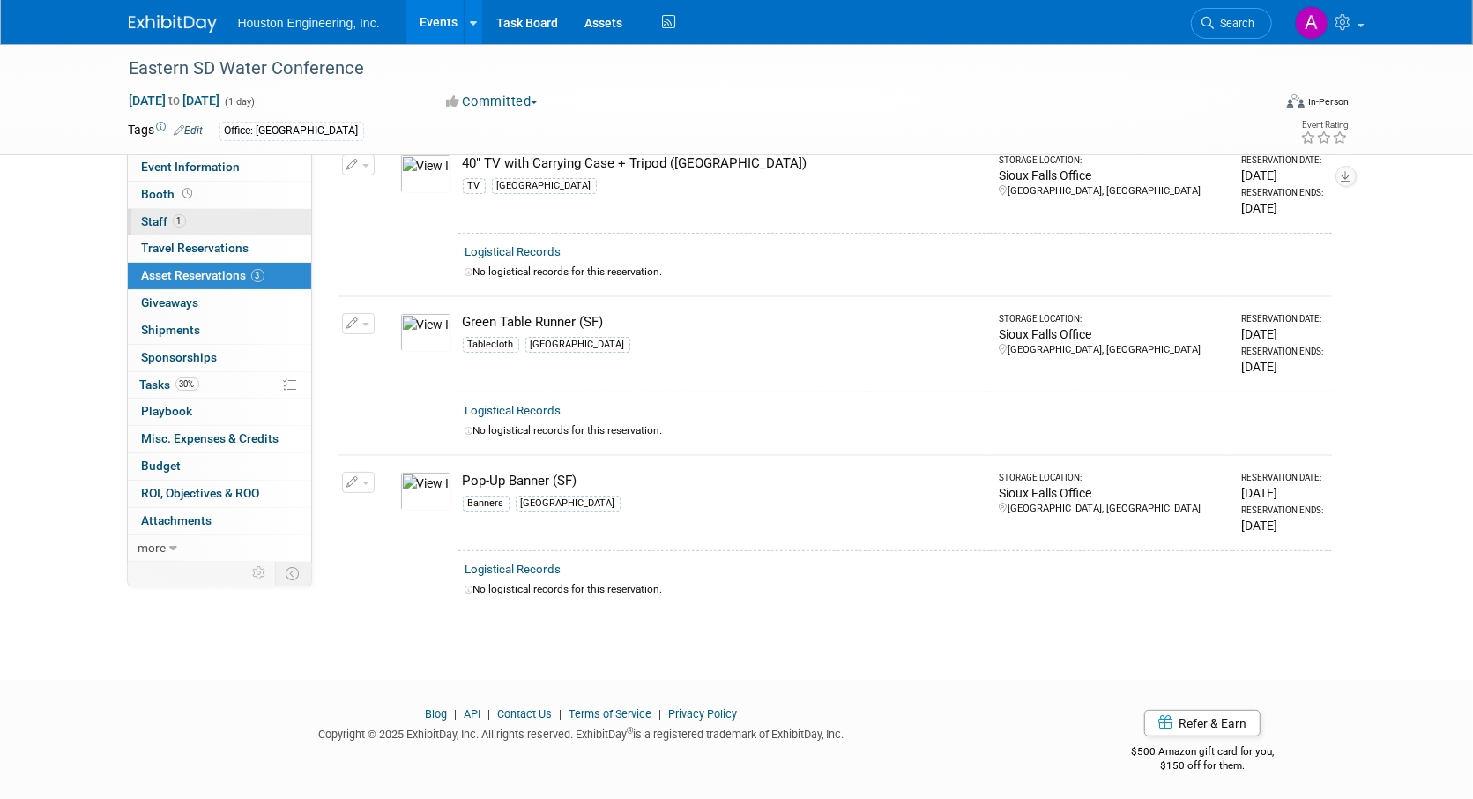
click at [152, 220] on span "Staff 1" at bounding box center [164, 221] width 44 height 14
